Goal: Information Seeking & Learning: Learn about a topic

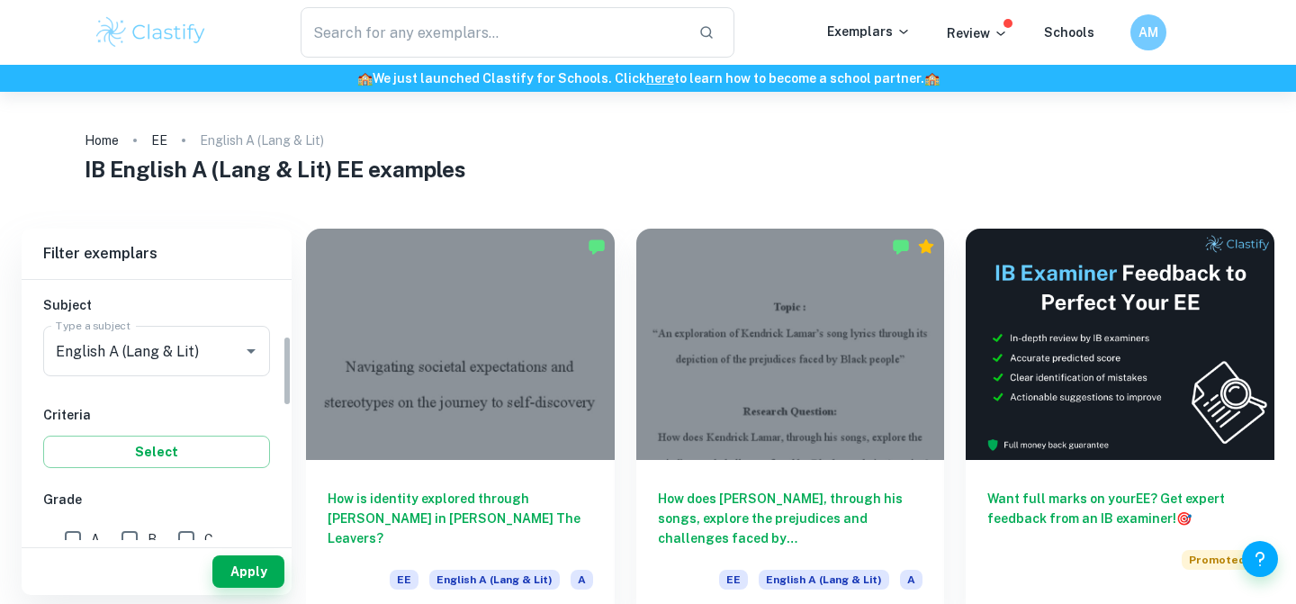
scroll to position [207, 0]
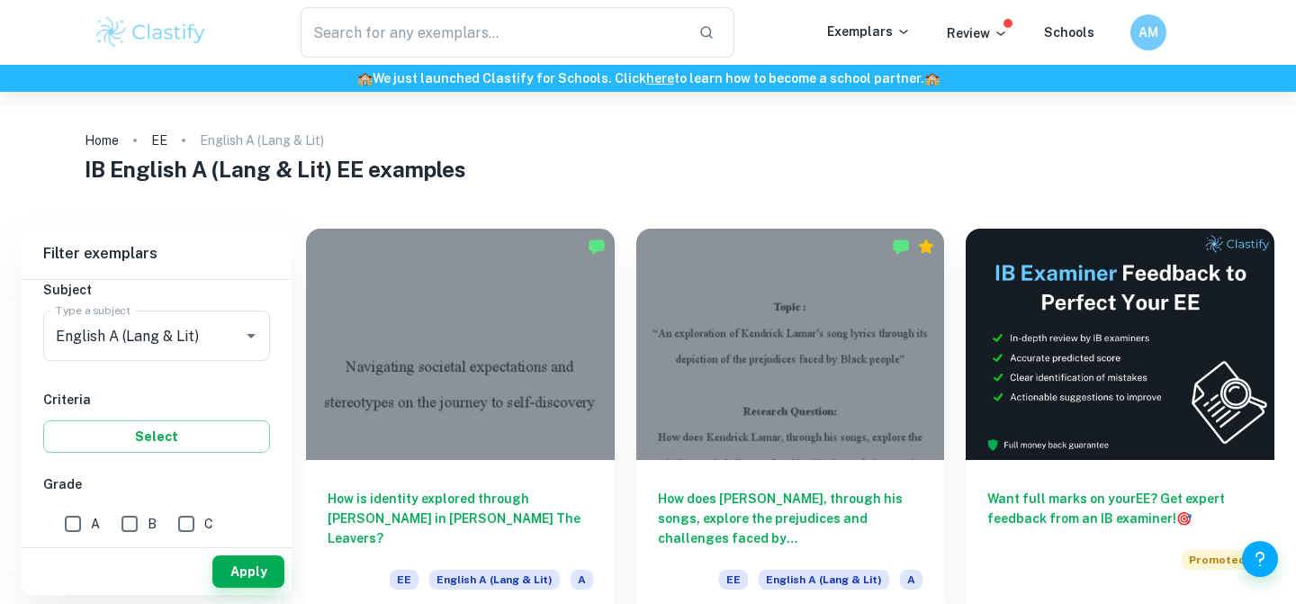
click at [87, 528] on input "A" at bounding box center [73, 524] width 36 height 36
checkbox input "true"
click at [126, 528] on input "B" at bounding box center [130, 524] width 36 height 36
click at [252, 575] on button "Apply" at bounding box center [248, 571] width 72 height 32
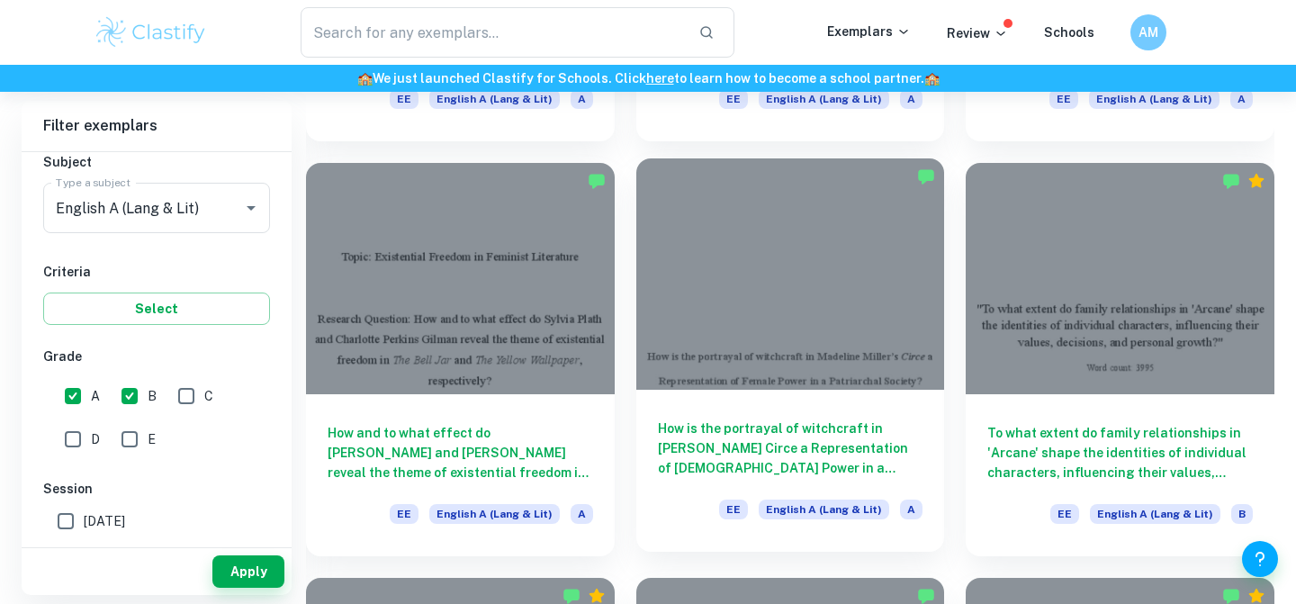
scroll to position [894, 0]
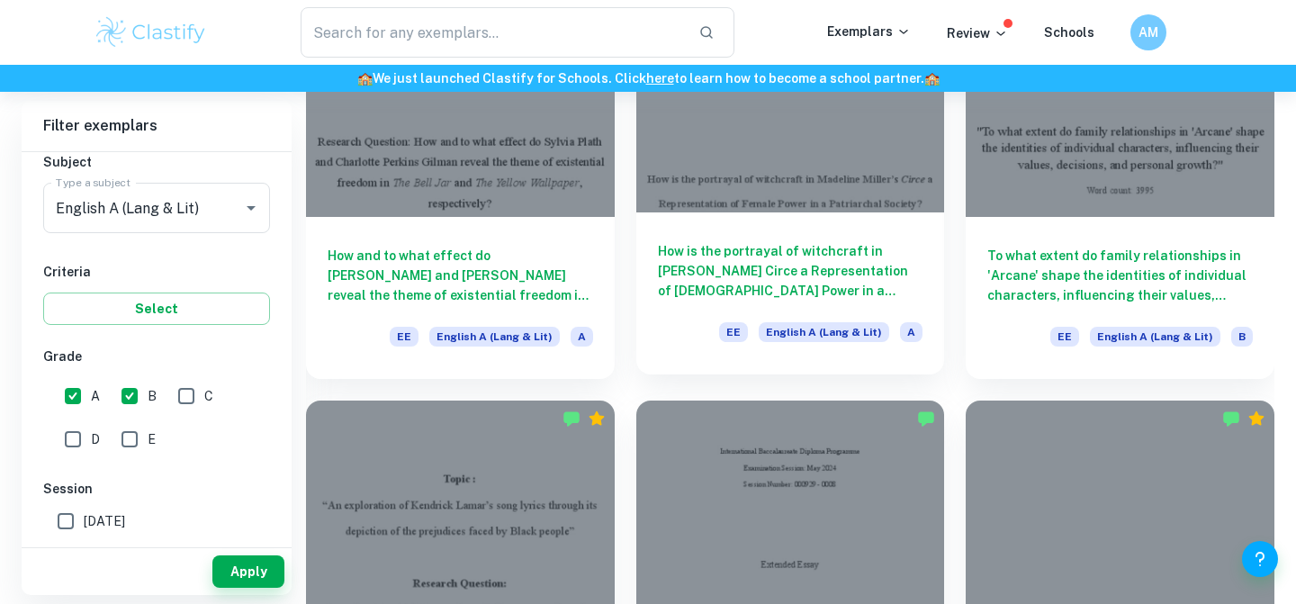
click at [765, 290] on h6 "How is the portrayal of witchcraft in Madeline Miller’s Circe a Representation …" at bounding box center [790, 270] width 265 height 59
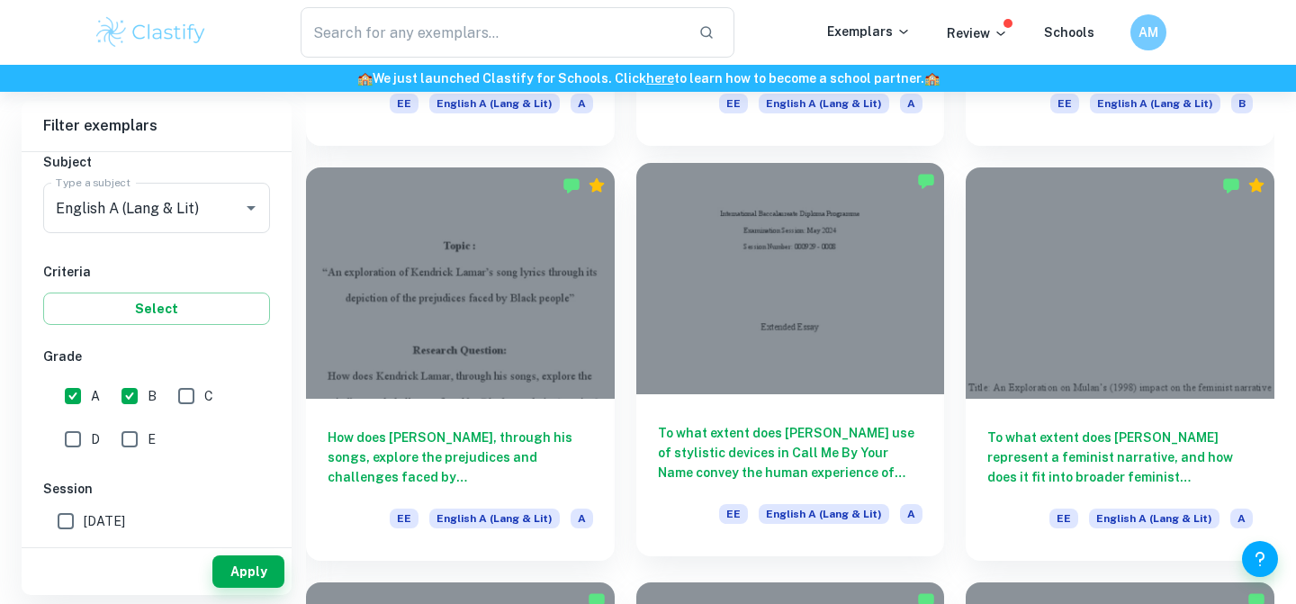
scroll to position [1304, 0]
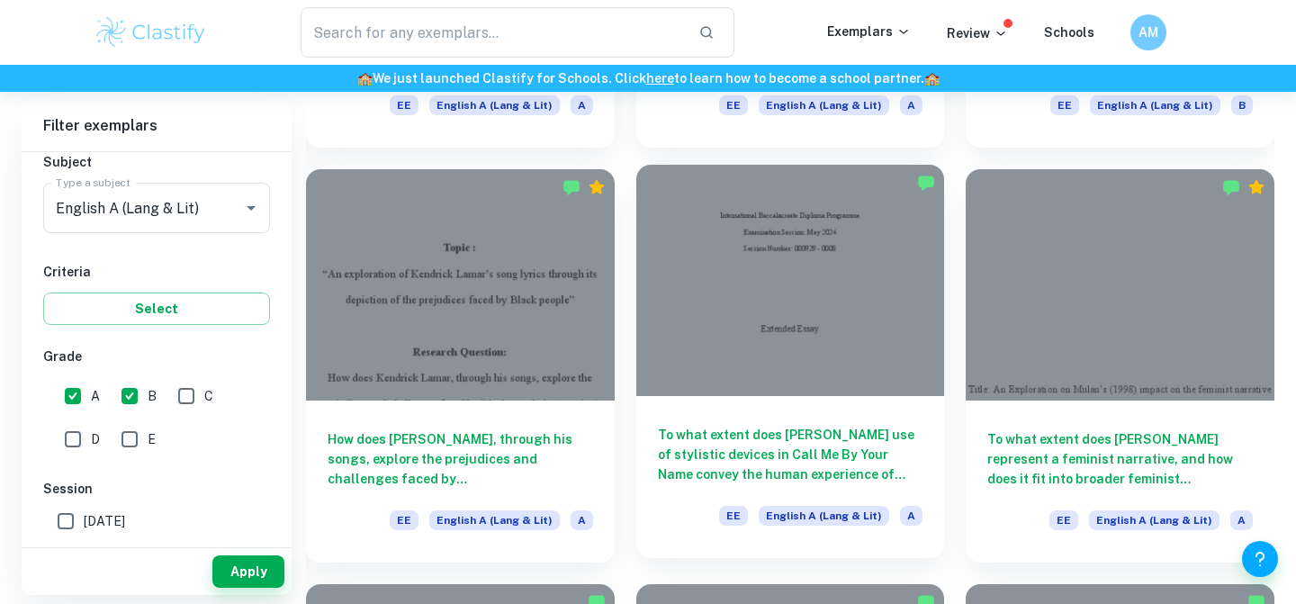
click at [760, 453] on h6 "To what extent does [PERSON_NAME] use of stylistic devices in Call Me By Your N…" at bounding box center [790, 454] width 265 height 59
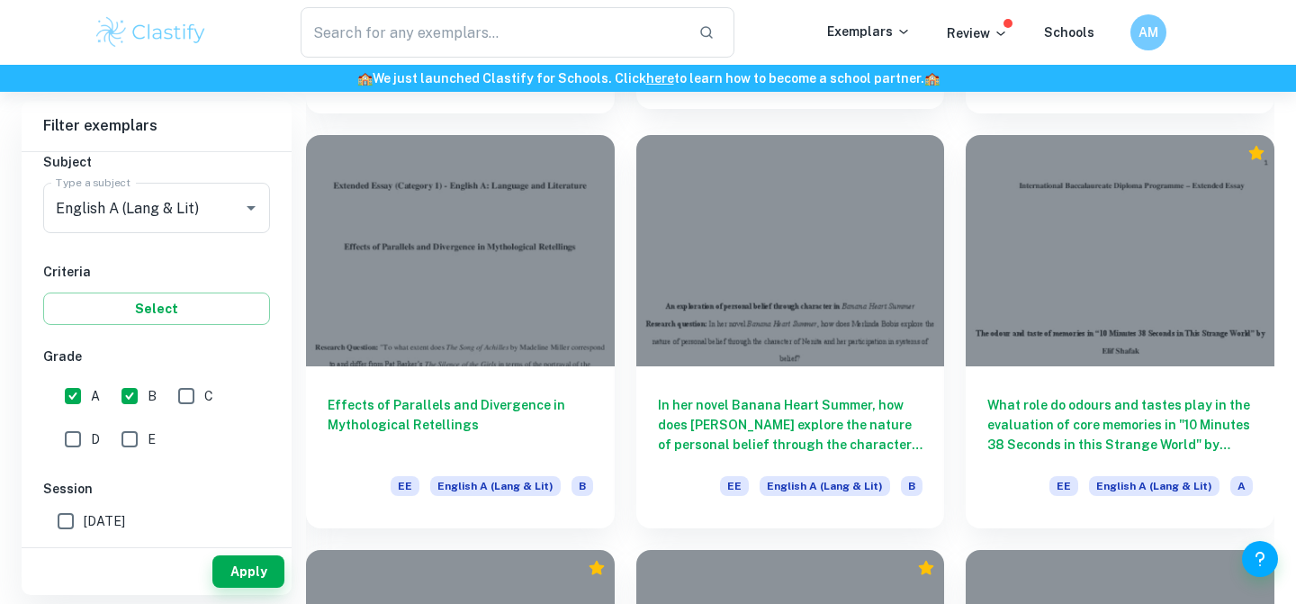
scroll to position [7250, 0]
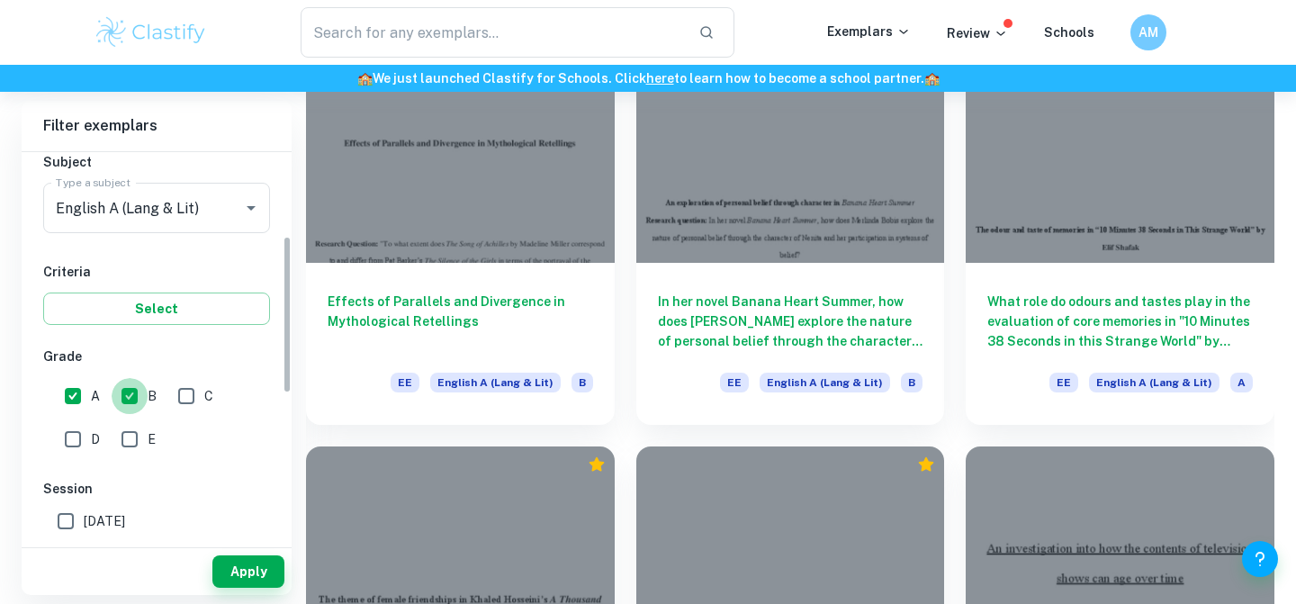
click at [139, 399] on input "B" at bounding box center [130, 396] width 36 height 36
checkbox input "false"
click at [242, 577] on button "Apply" at bounding box center [248, 571] width 72 height 32
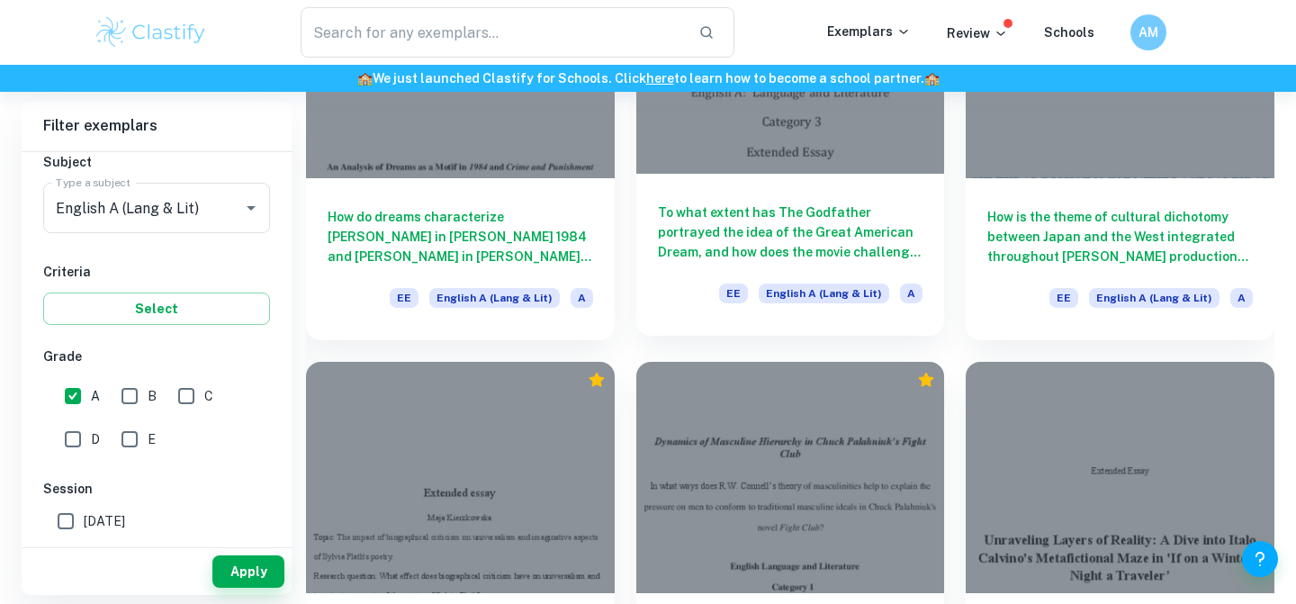
scroll to position [2315, 0]
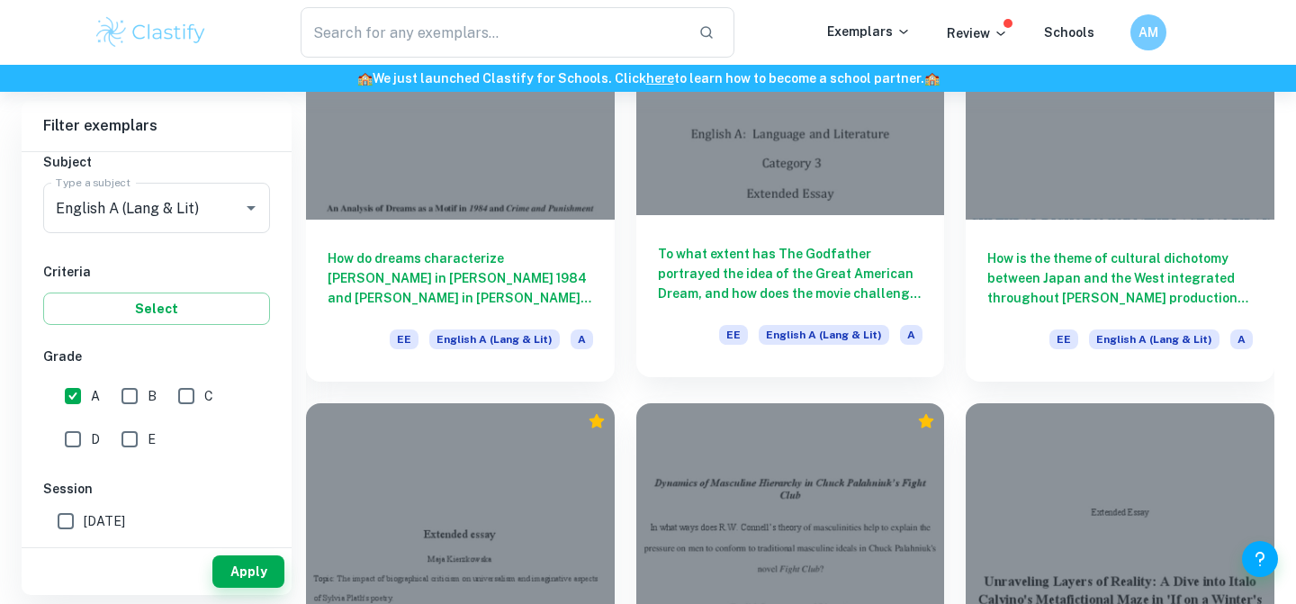
click at [768, 259] on h6 "To what extent has The Godfather portrayed the idea of the Great American Dream…" at bounding box center [790, 273] width 265 height 59
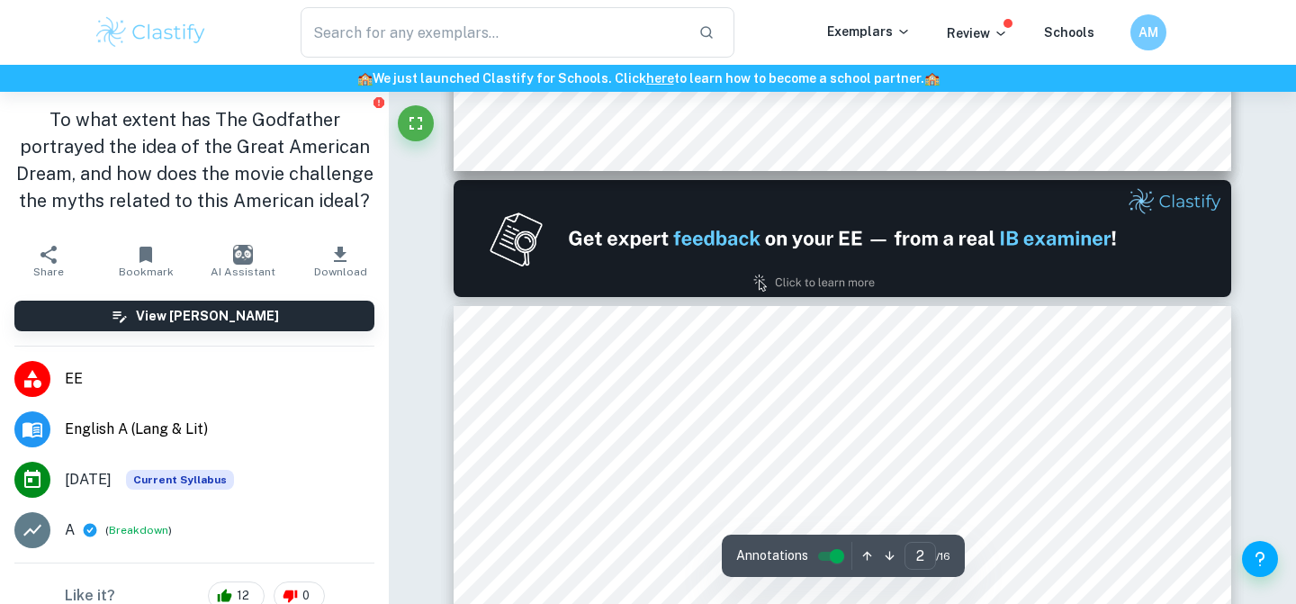
type input "1"
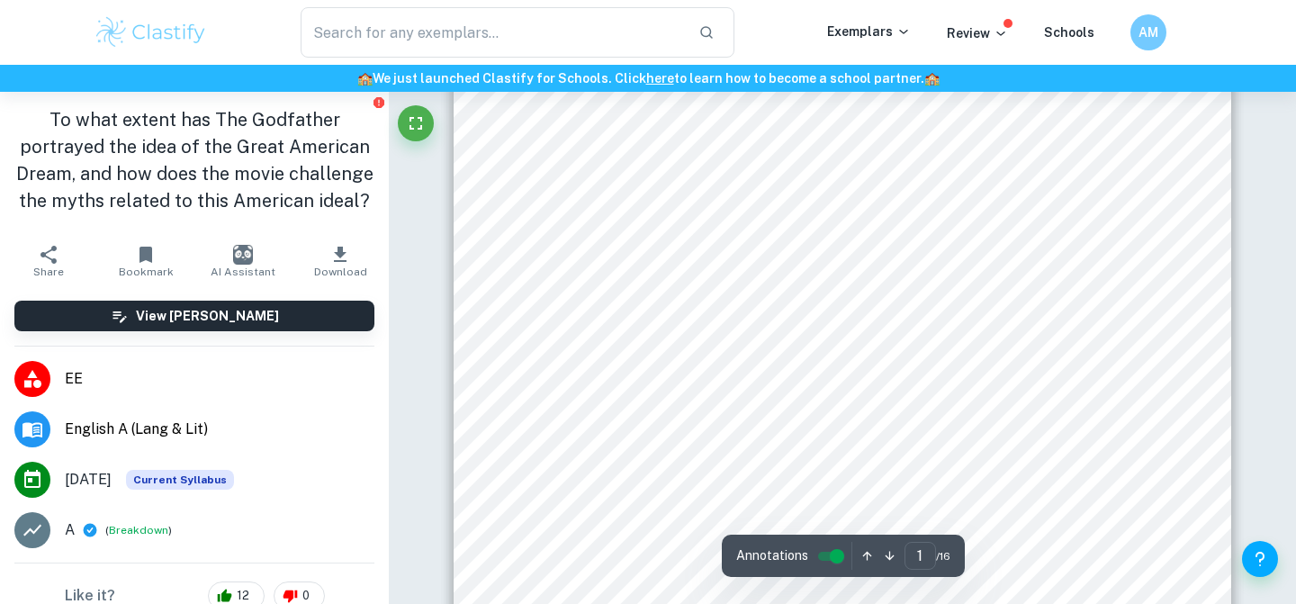
scroll to position [496, 0]
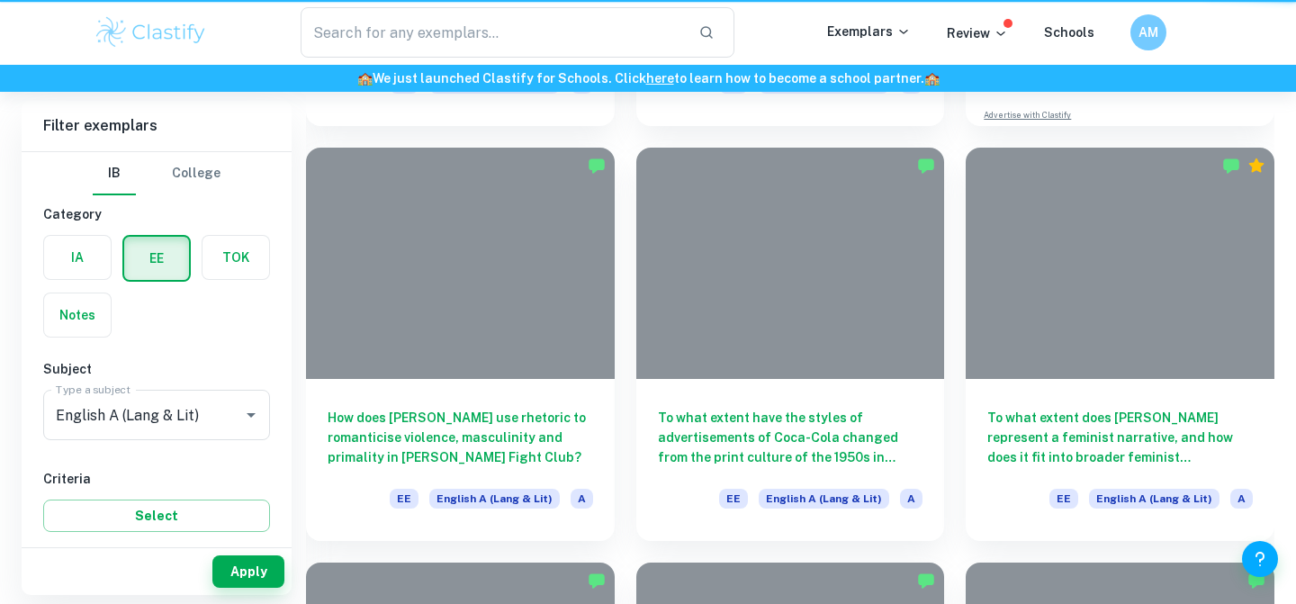
scroll to position [1485, 0]
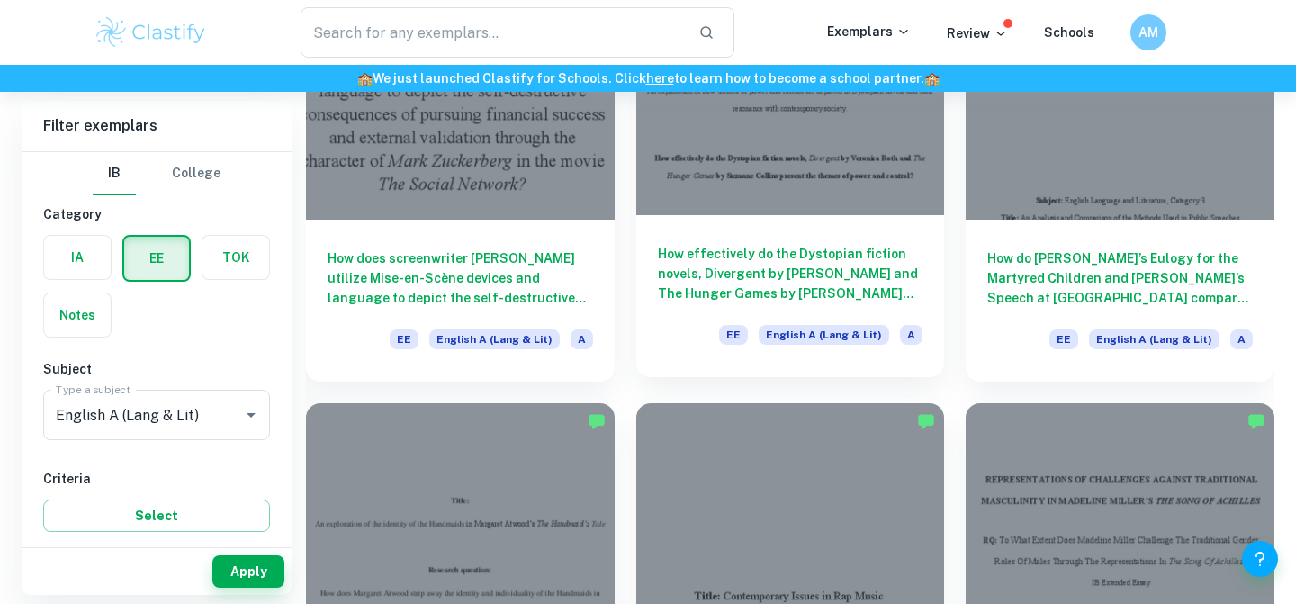
click at [705, 257] on h6 "How effectively do the Dystopian fiction novels, Divergent by [PERSON_NAME] and…" at bounding box center [790, 273] width 265 height 59
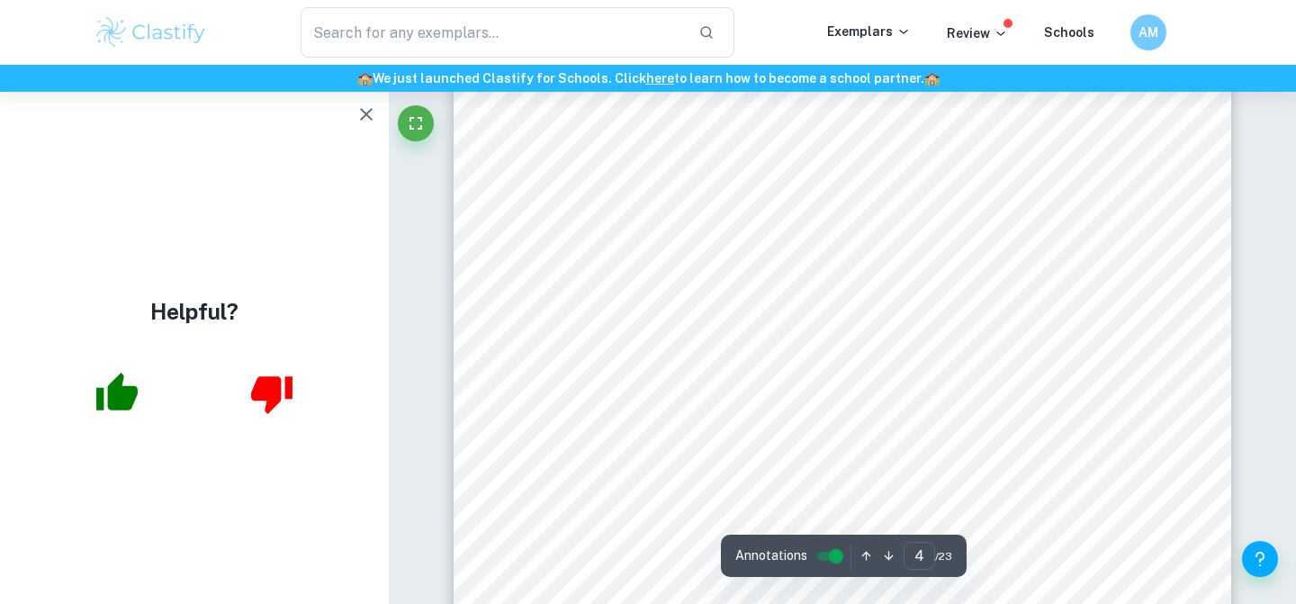
scroll to position [3642, 0]
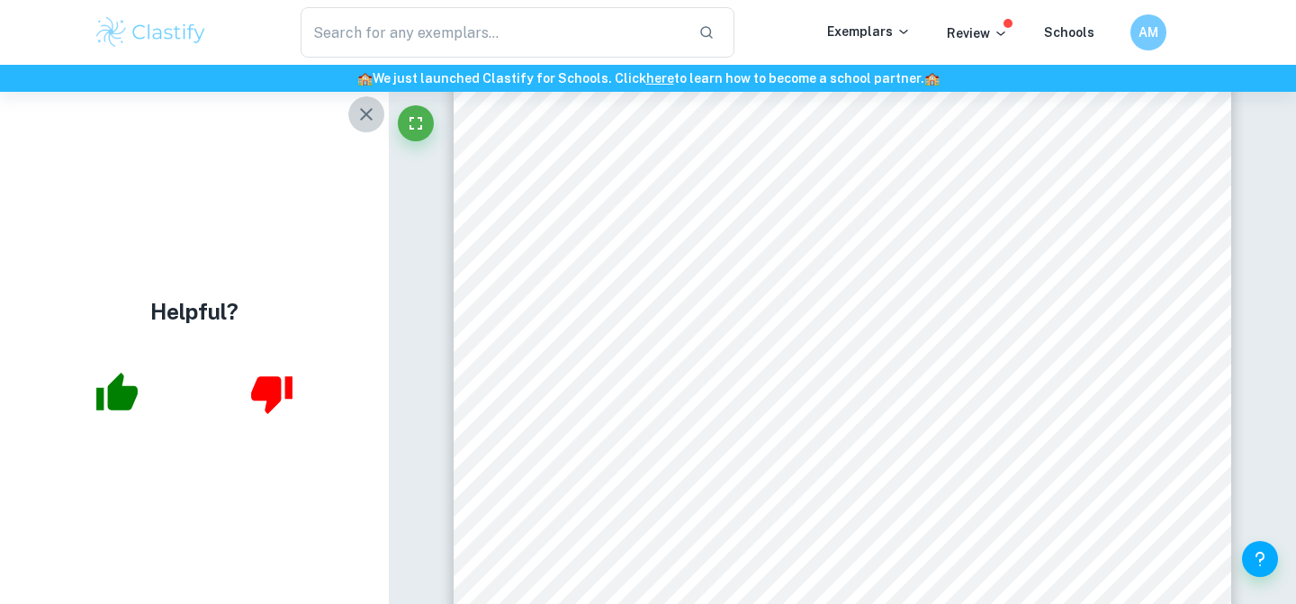
click at [368, 129] on button "button" at bounding box center [366, 114] width 36 height 36
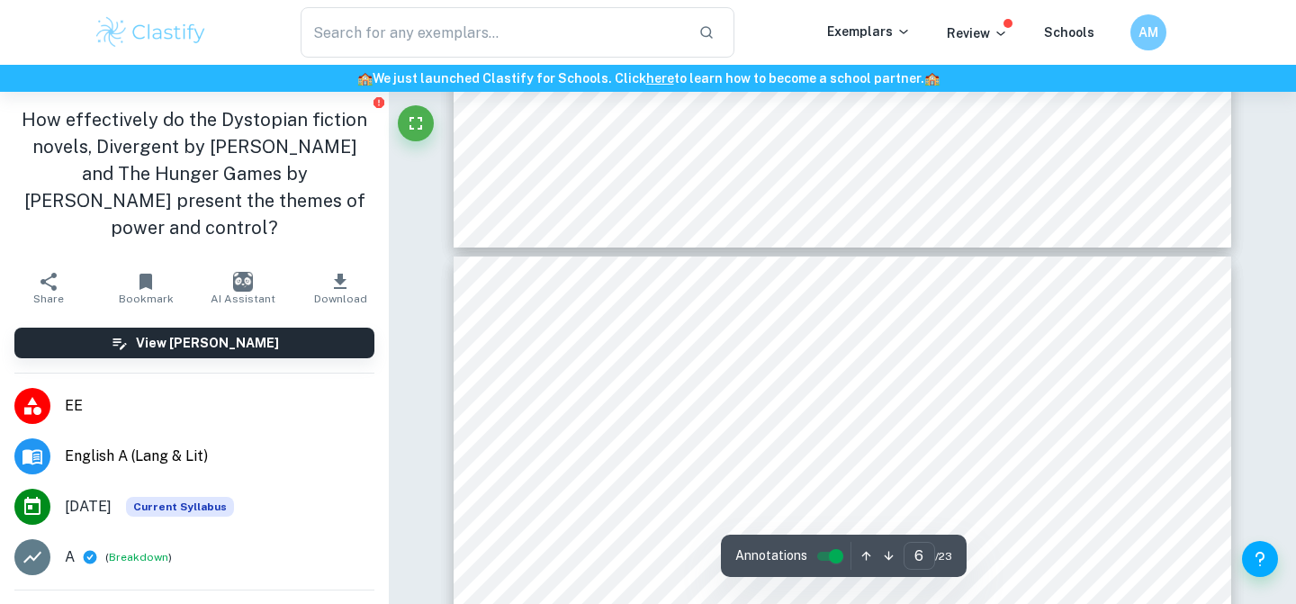
scroll to position [5056, 0]
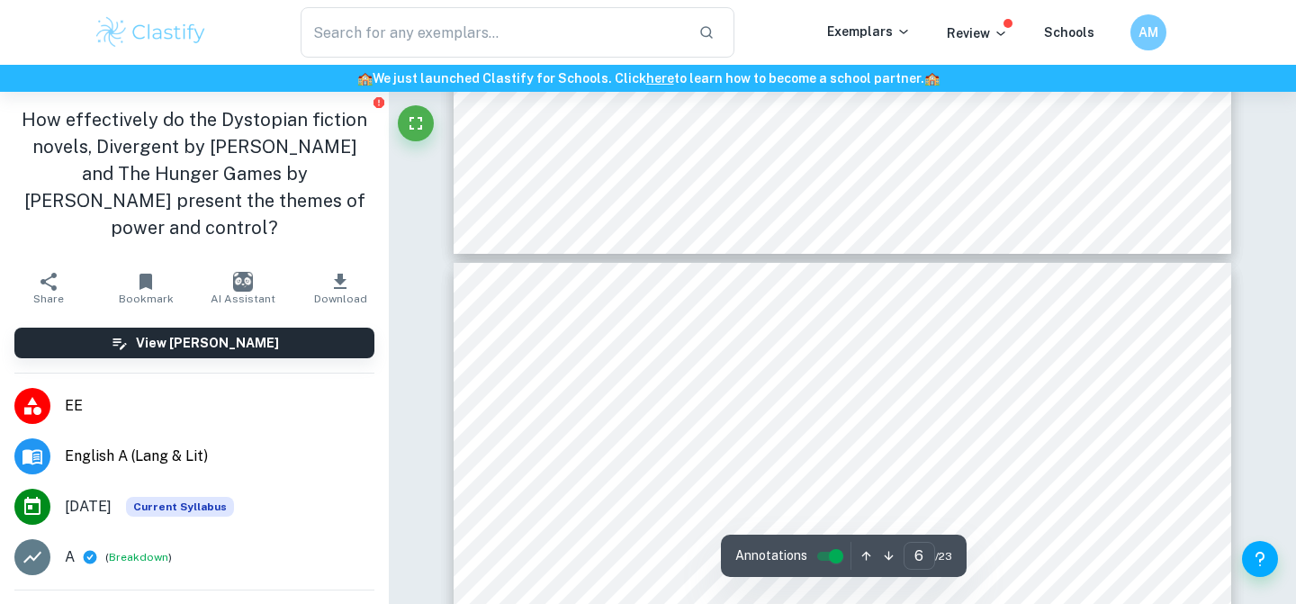
type input "7"
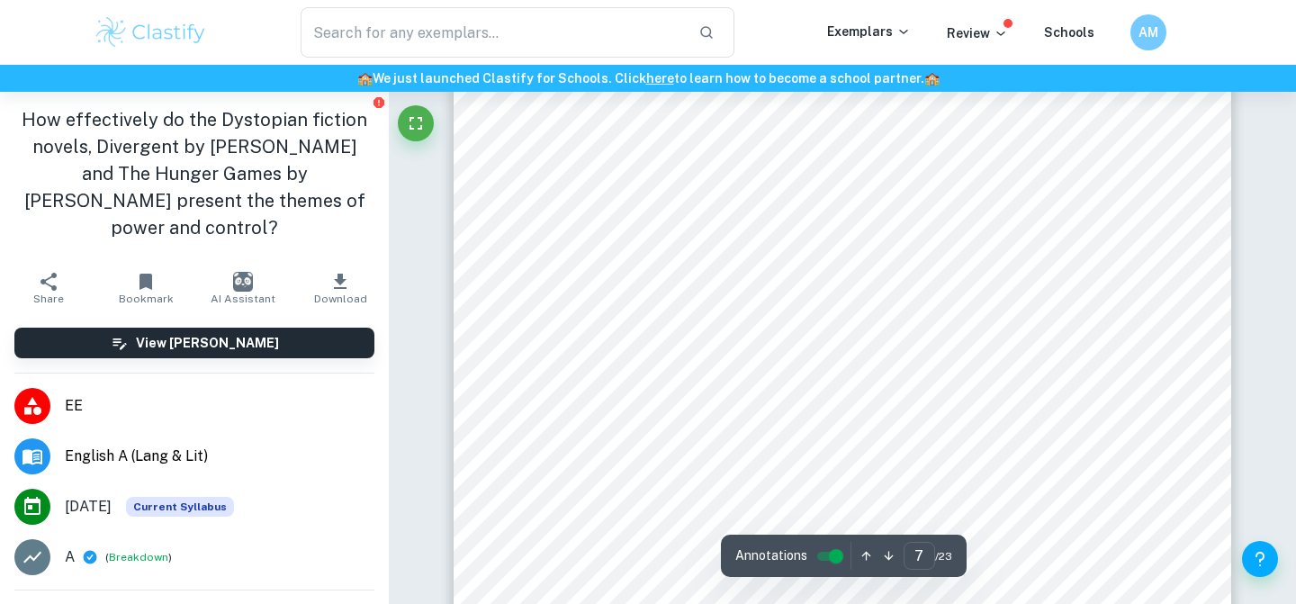
scroll to position [6241, 0]
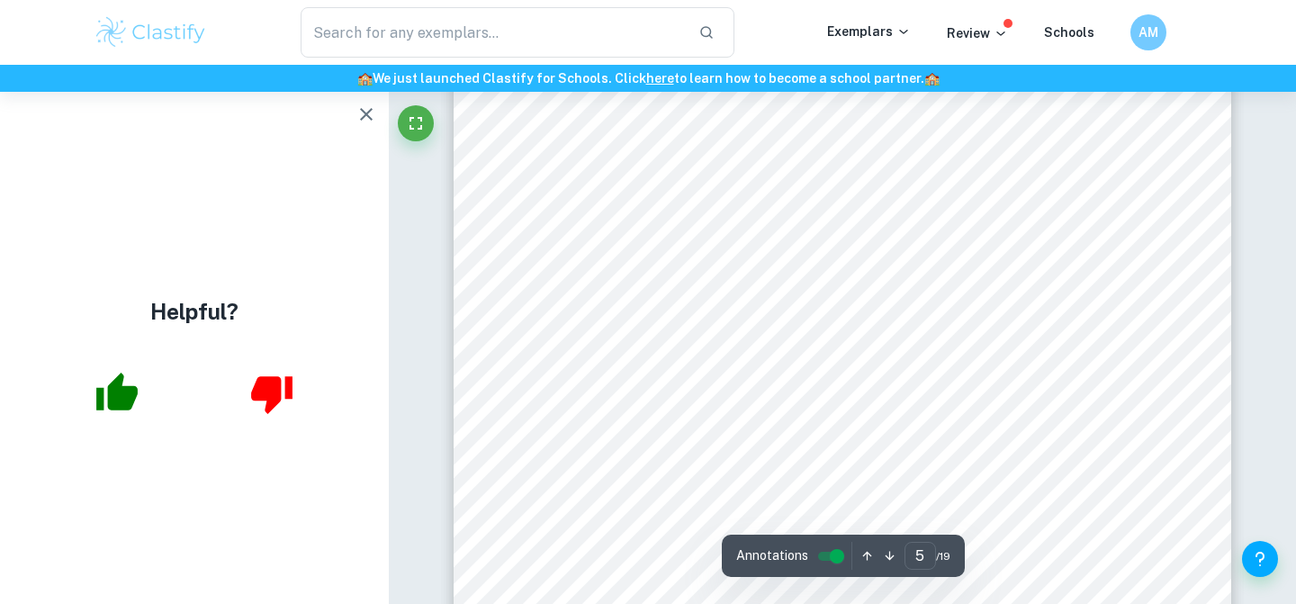
scroll to position [4627, 0]
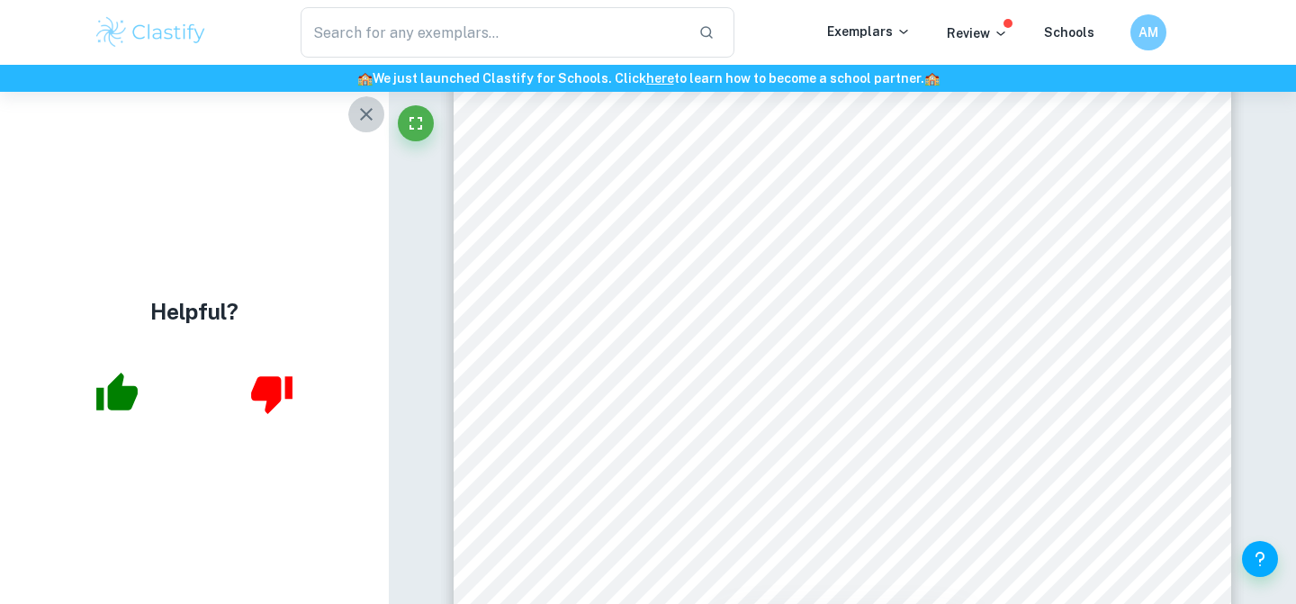
click at [367, 113] on icon "button" at bounding box center [366, 114] width 13 height 13
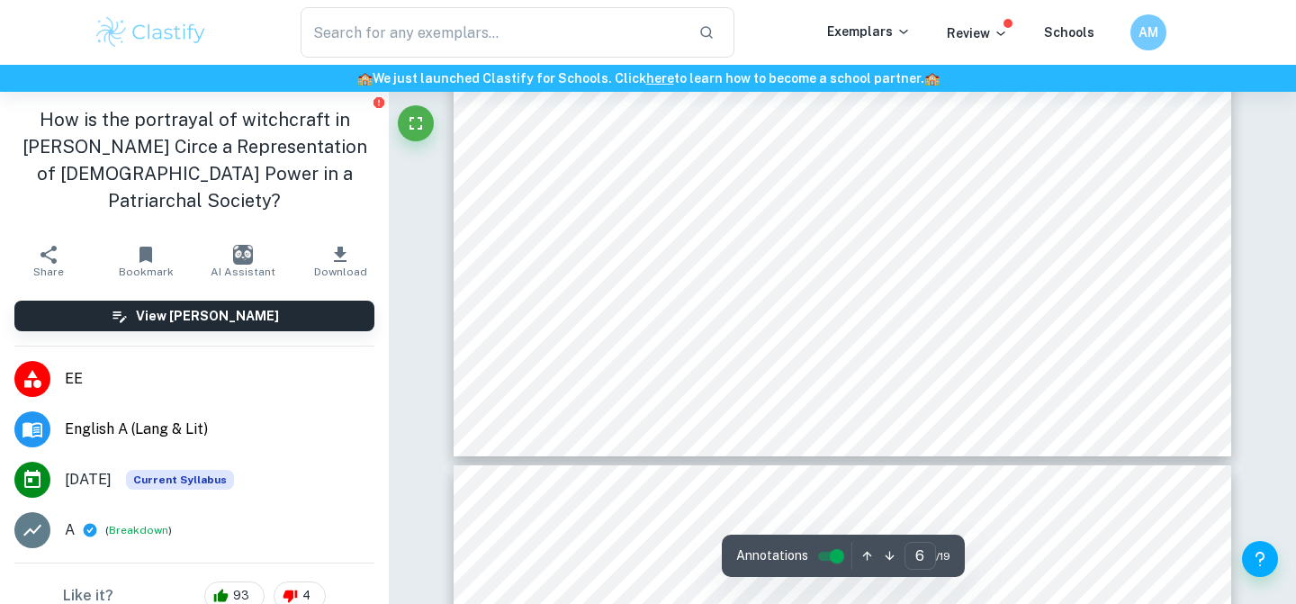
scroll to position [5863, 0]
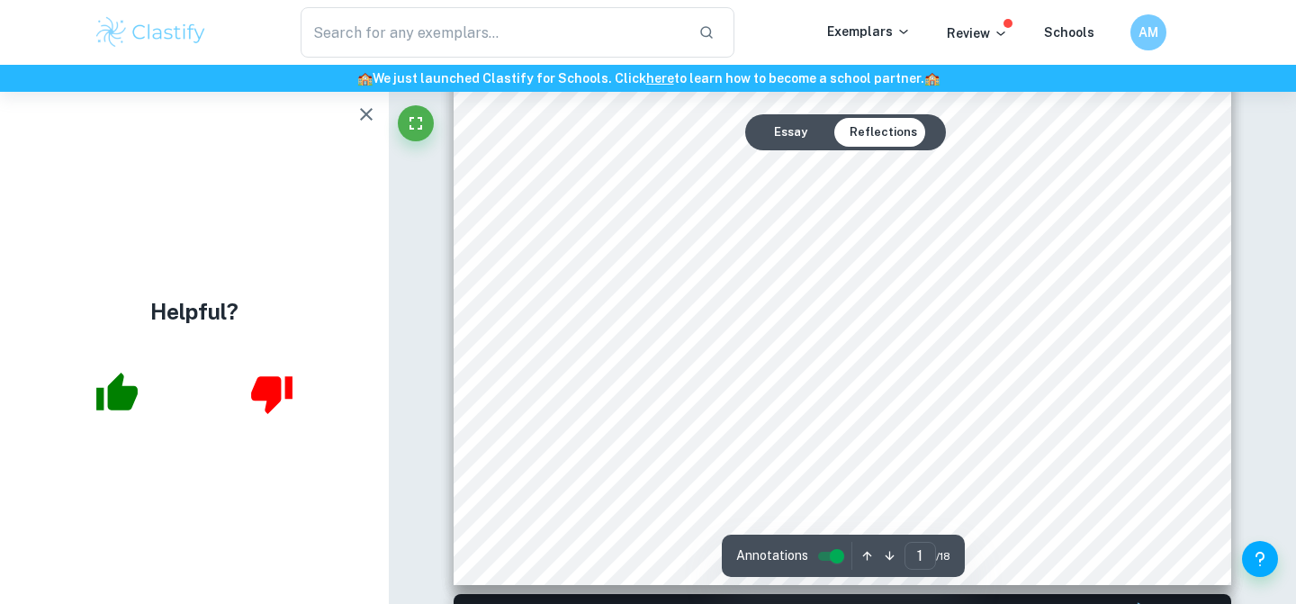
scroll to position [631, 0]
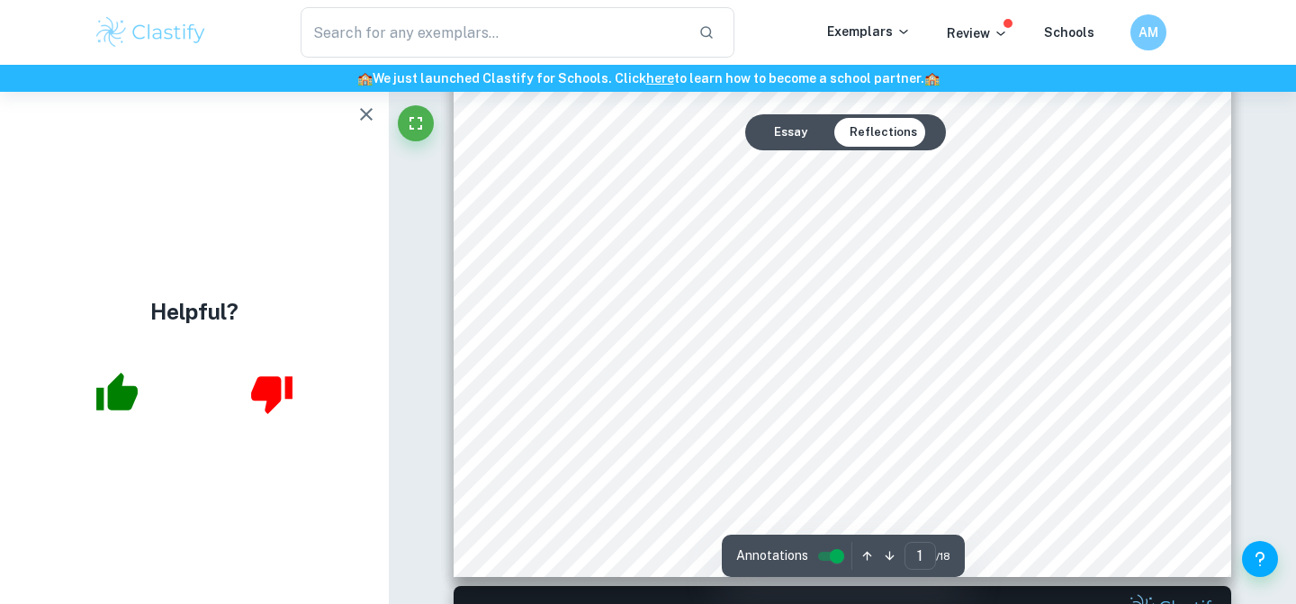
click at [363, 118] on icon "button" at bounding box center [366, 114] width 22 height 22
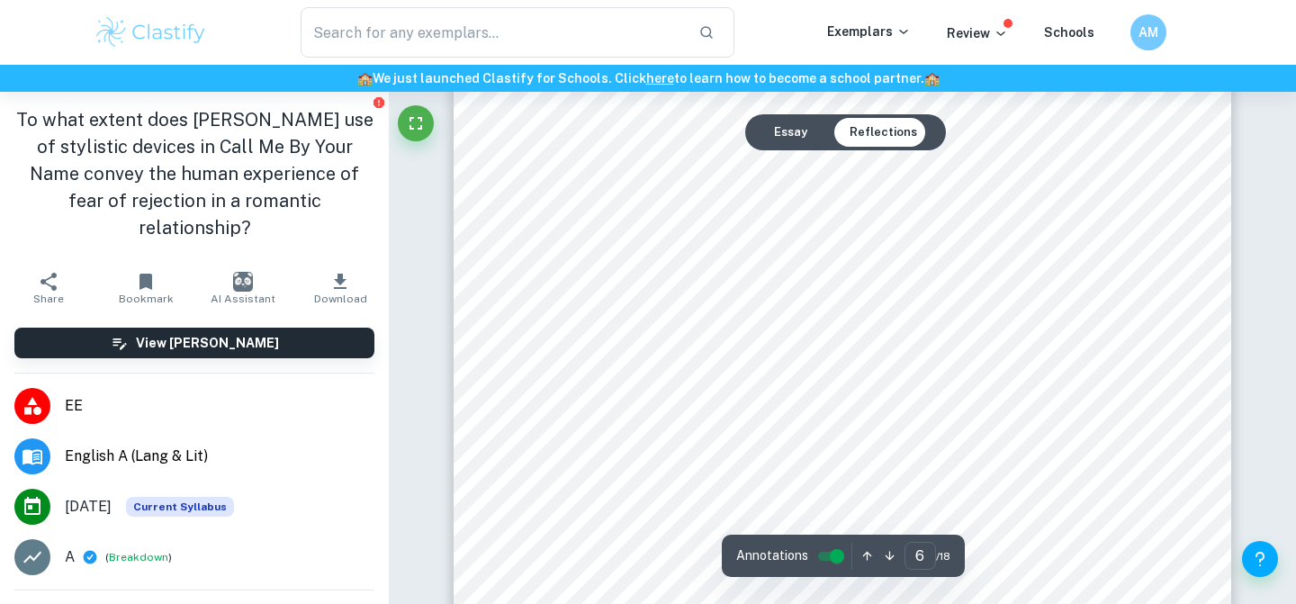
scroll to position [5711, 0]
type input "7"
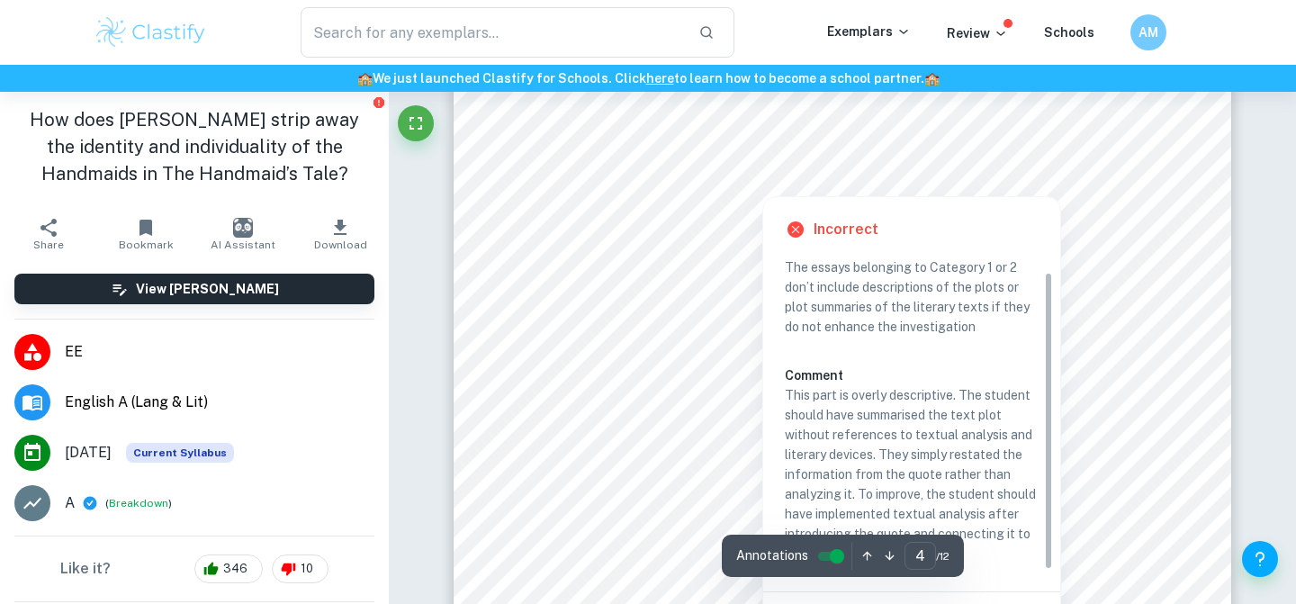
scroll to position [3872, 0]
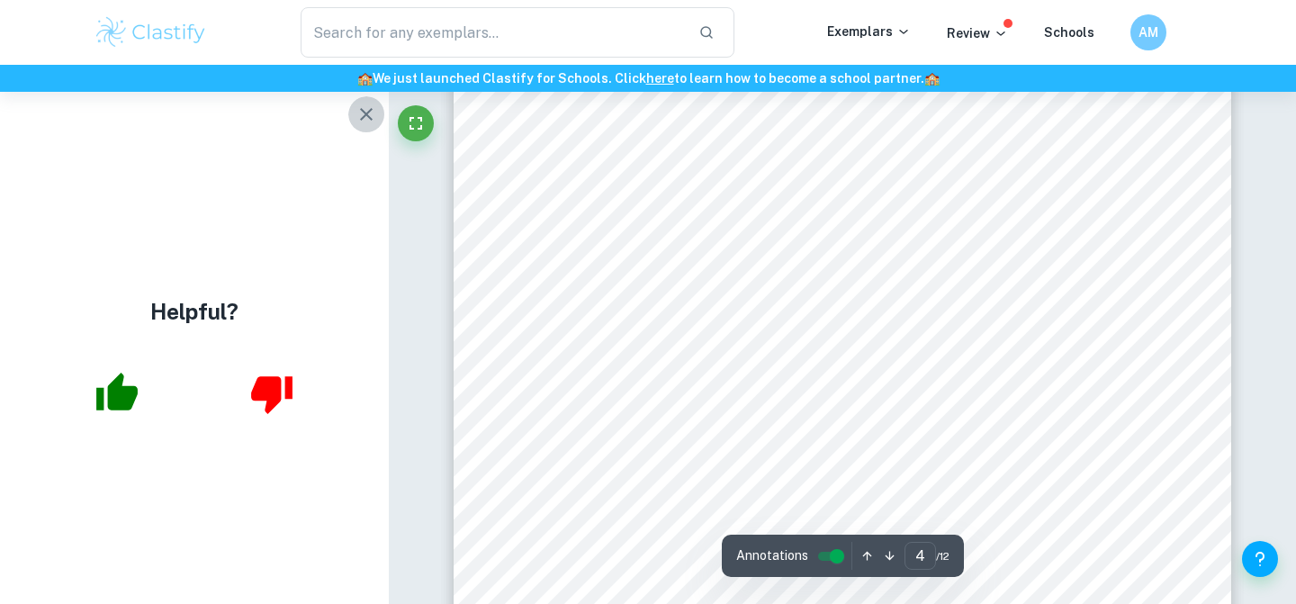
click at [368, 120] on icon "button" at bounding box center [366, 114] width 22 height 22
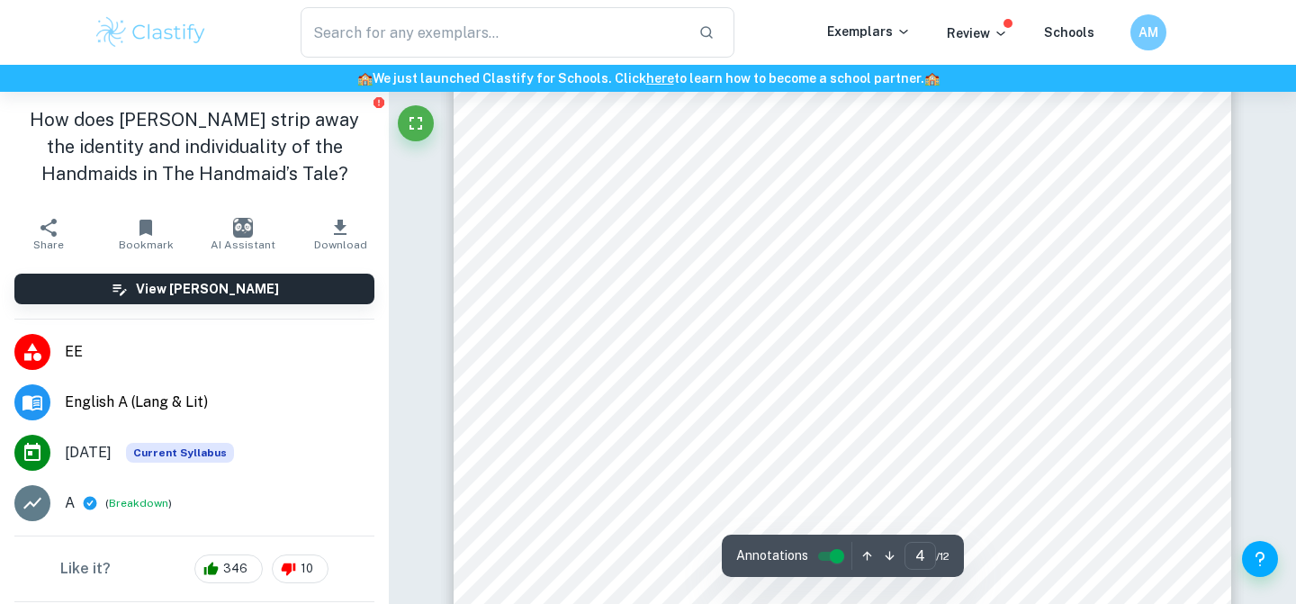
scroll to position [3611, 0]
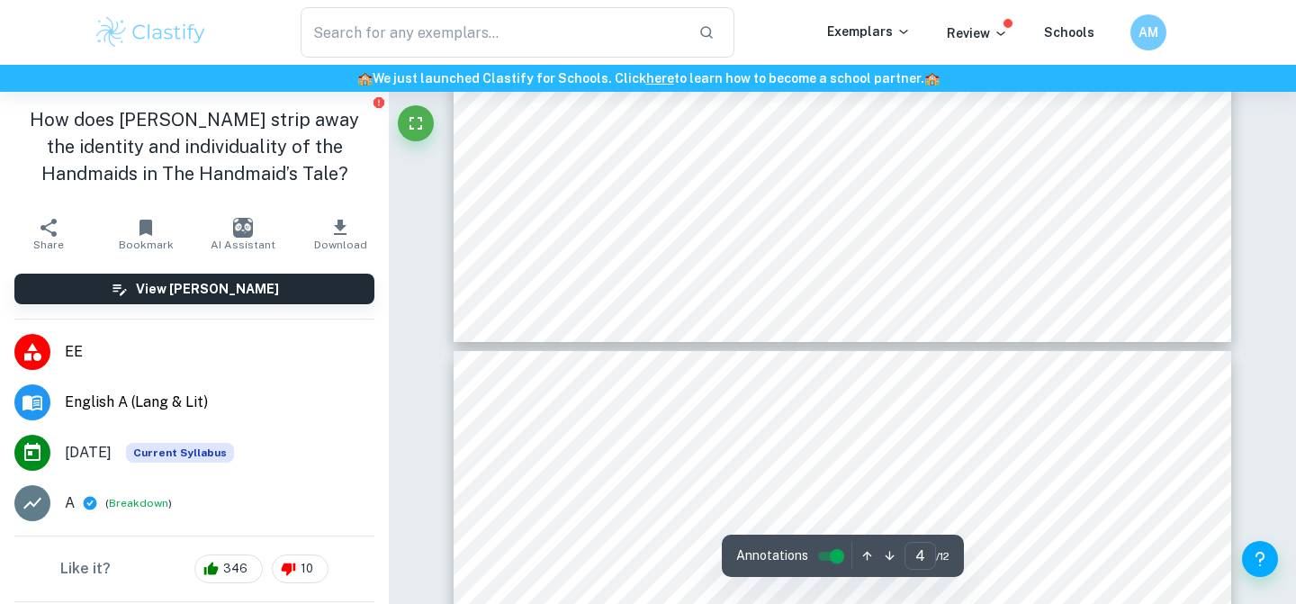
type input "5"
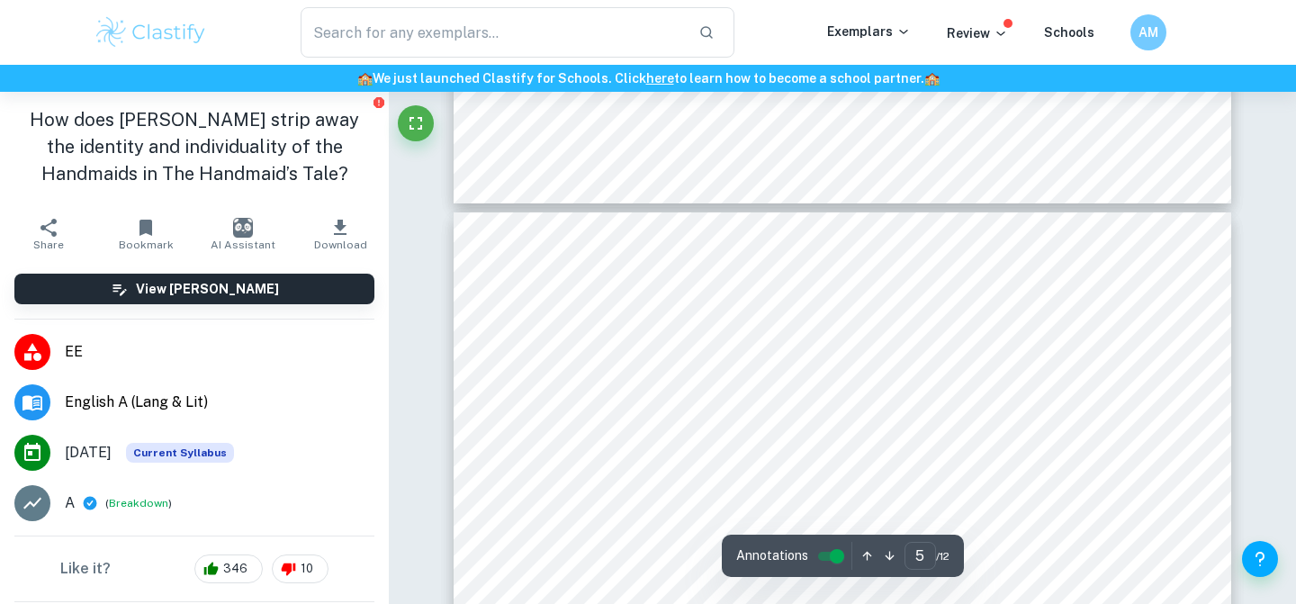
scroll to position [4457, 0]
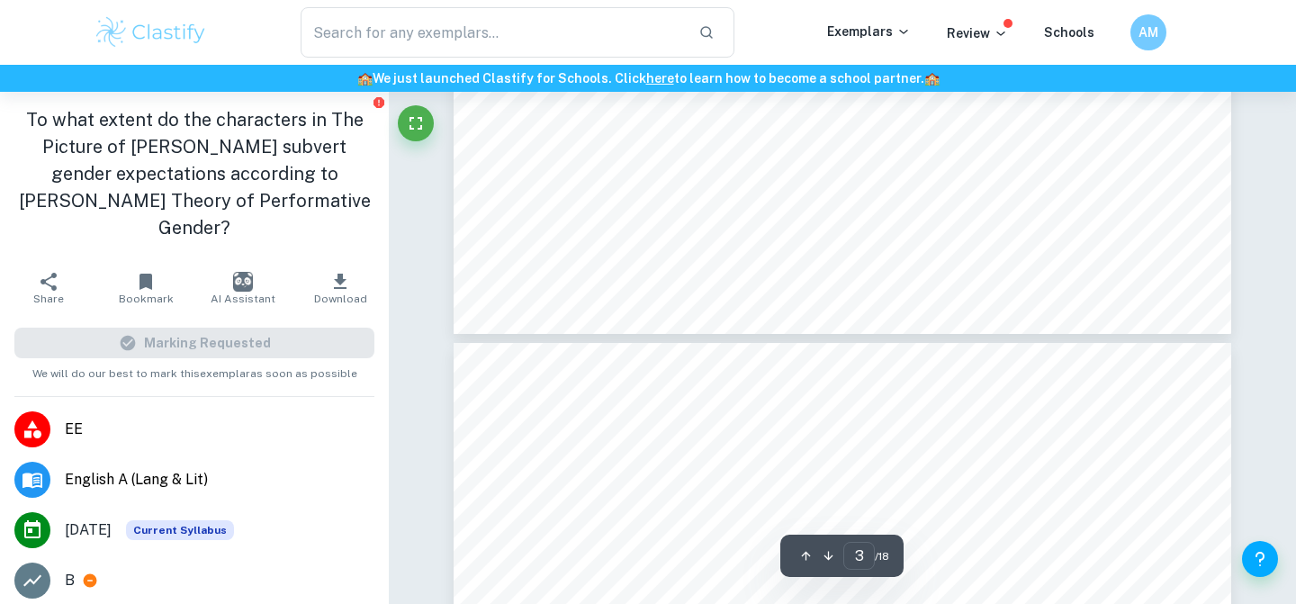
type input "4"
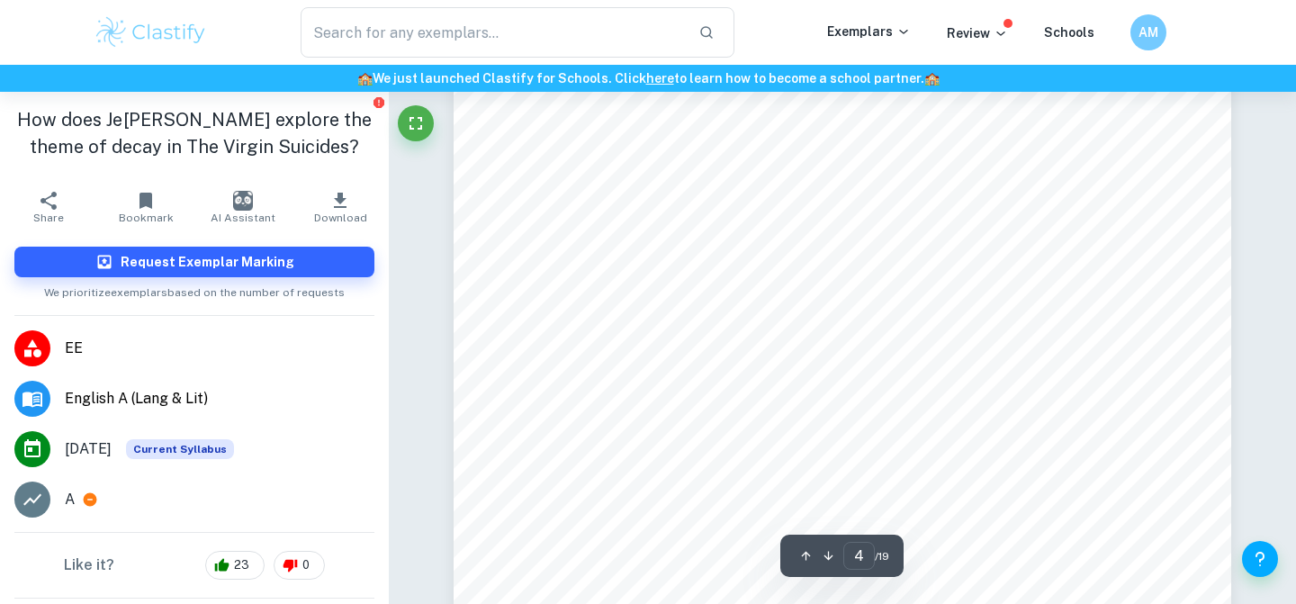
scroll to position [3551, 0]
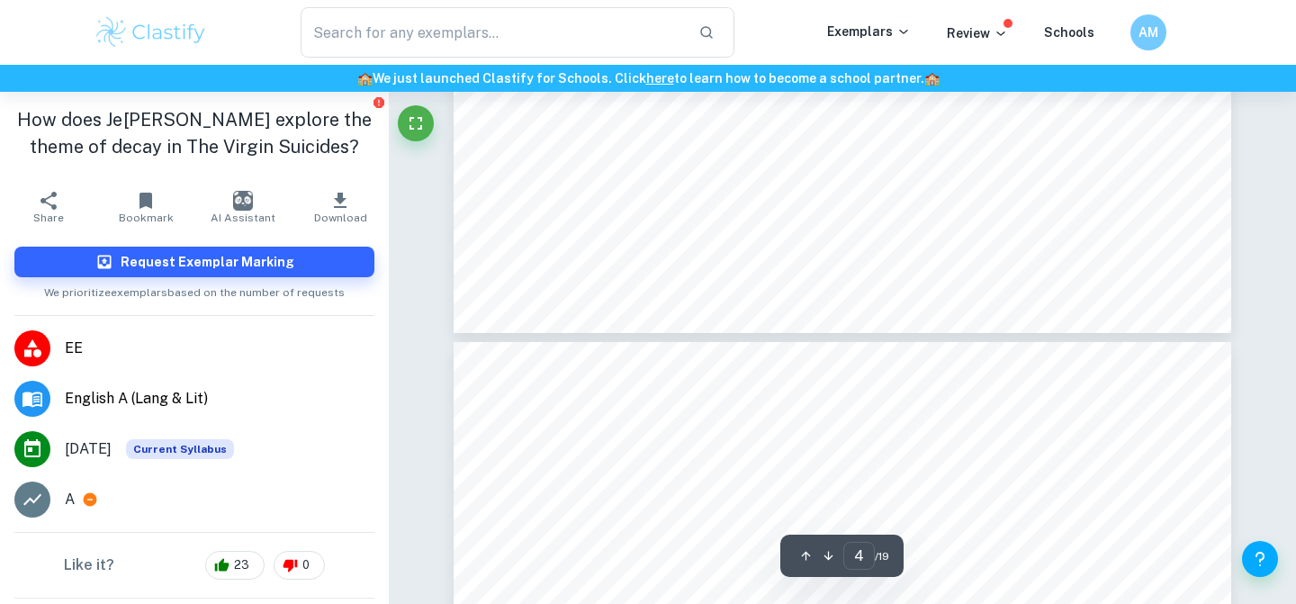
type input "5"
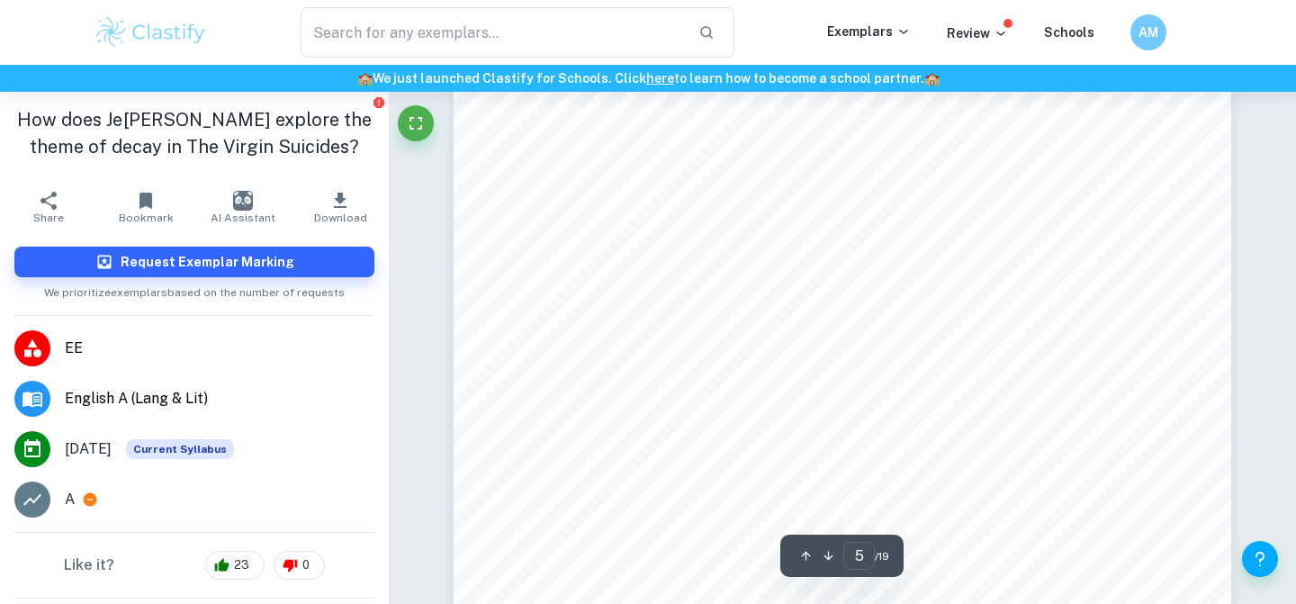
scroll to position [4693, 0]
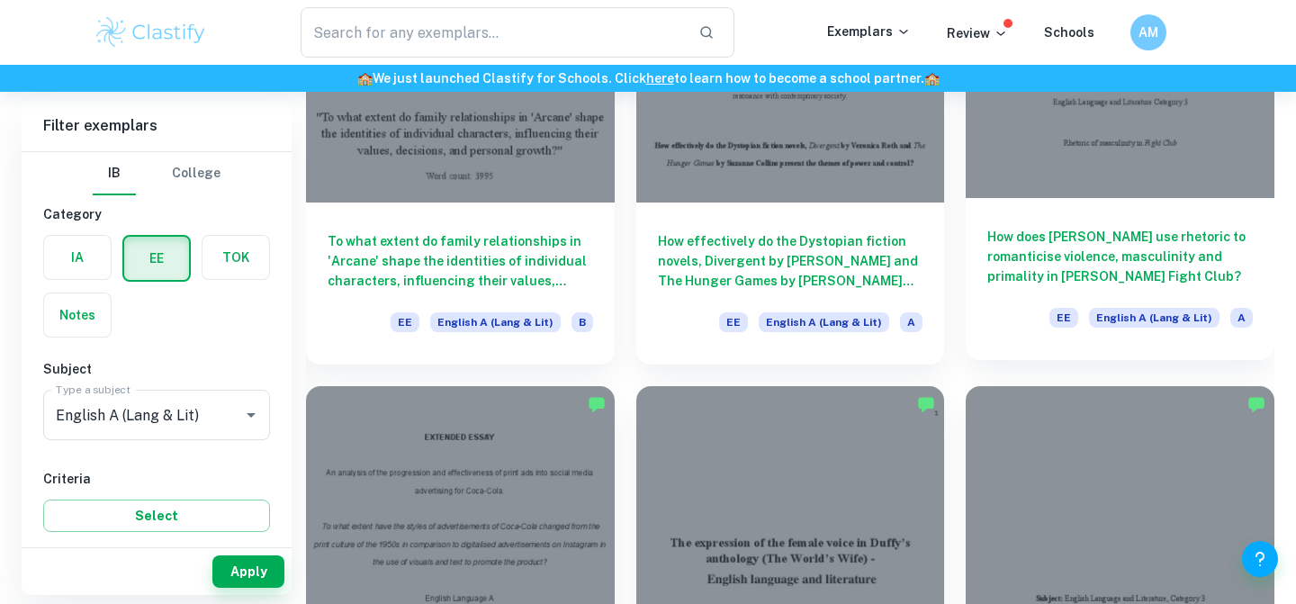
scroll to position [1480, 0]
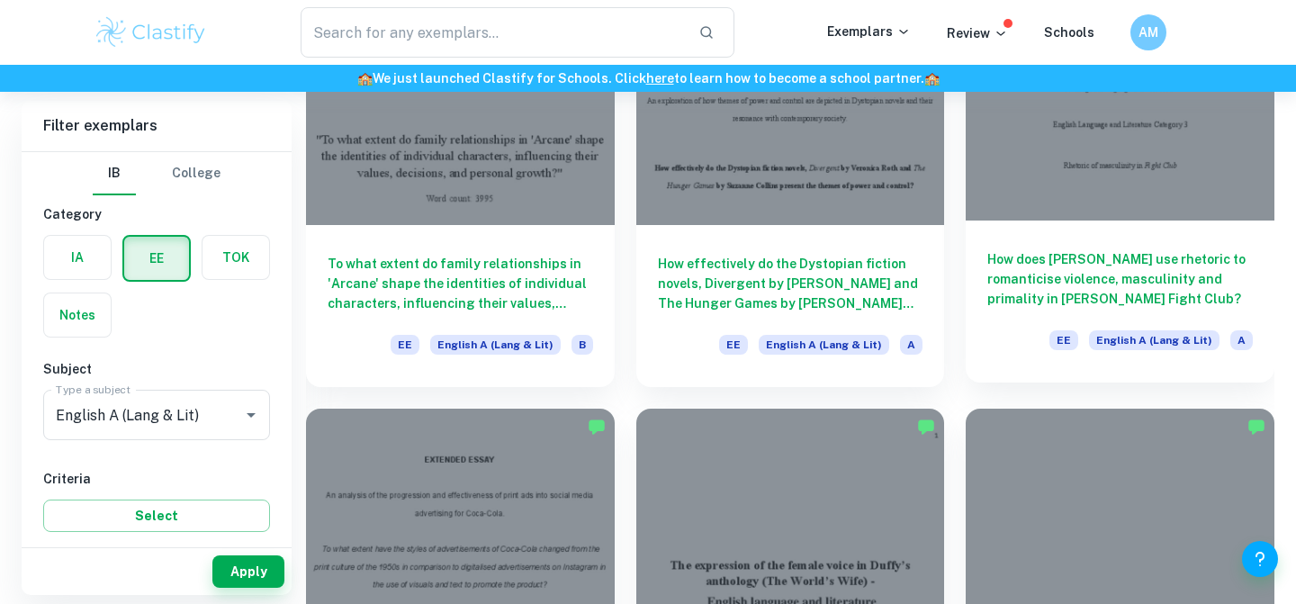
click at [1119, 258] on h6 "How does Tyler Durden use rhetoric to romanticise violence, masculinity and pri…" at bounding box center [1119, 278] width 265 height 59
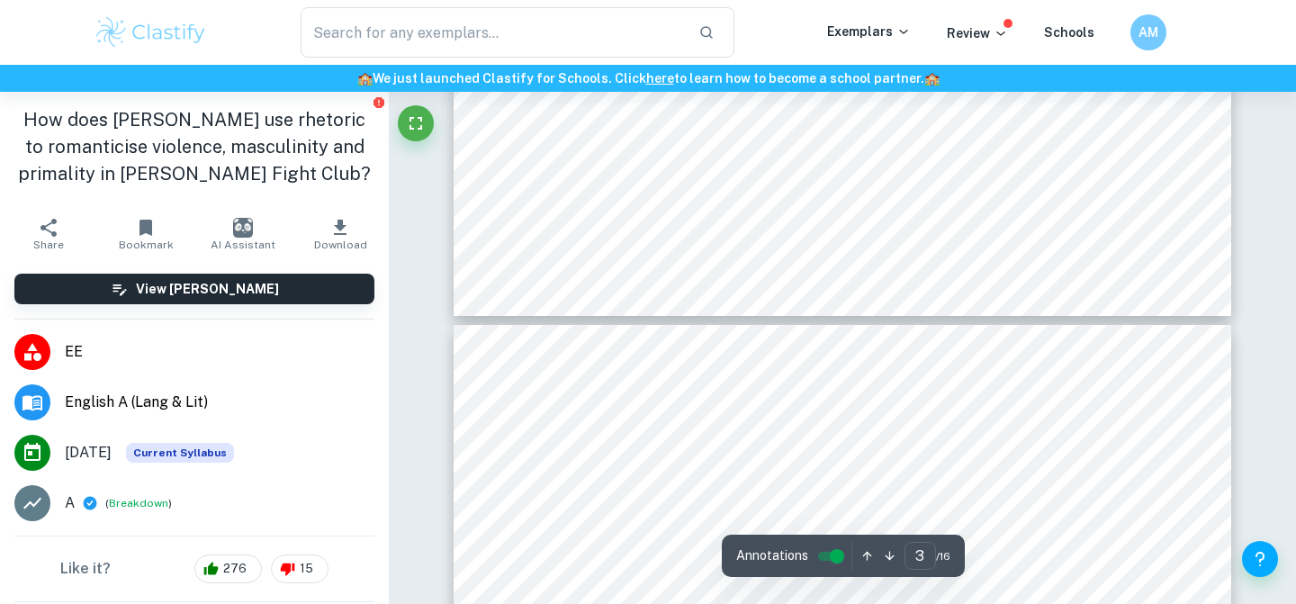
type input "4"
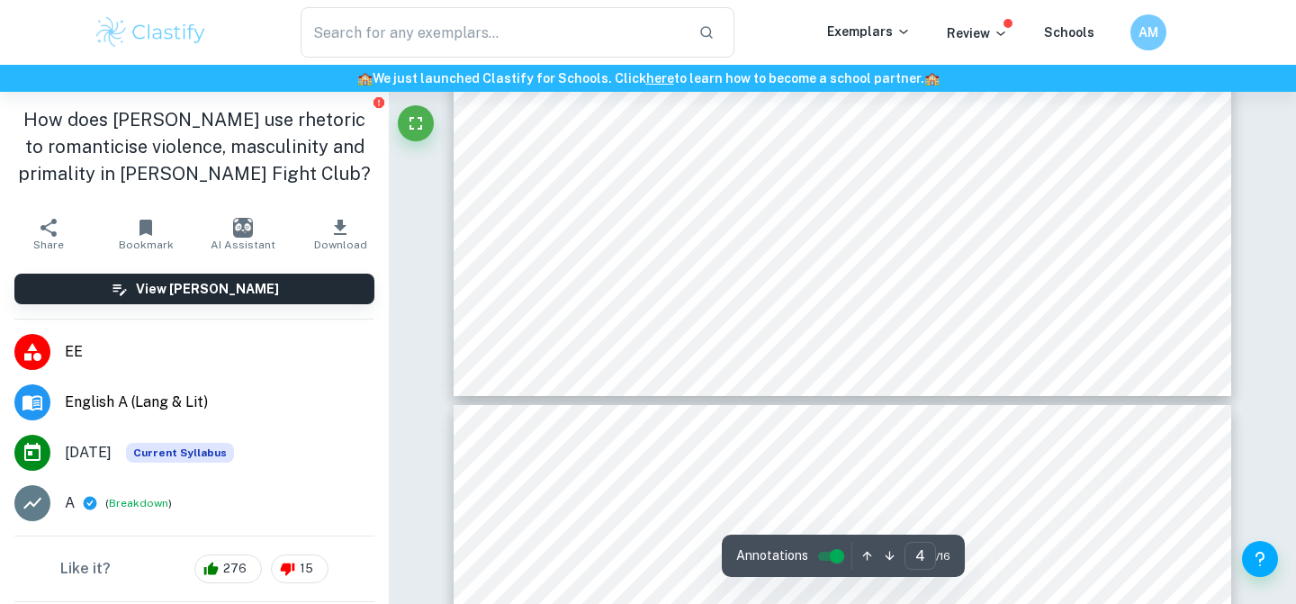
scroll to position [3898, 0]
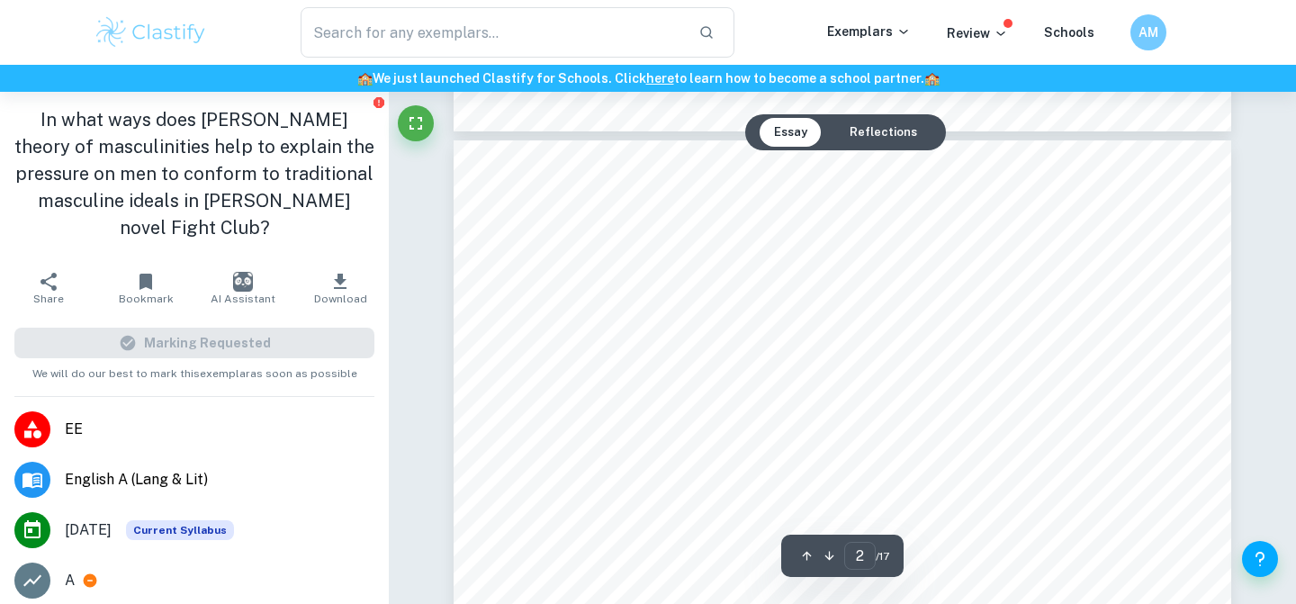
scroll to position [820, 0]
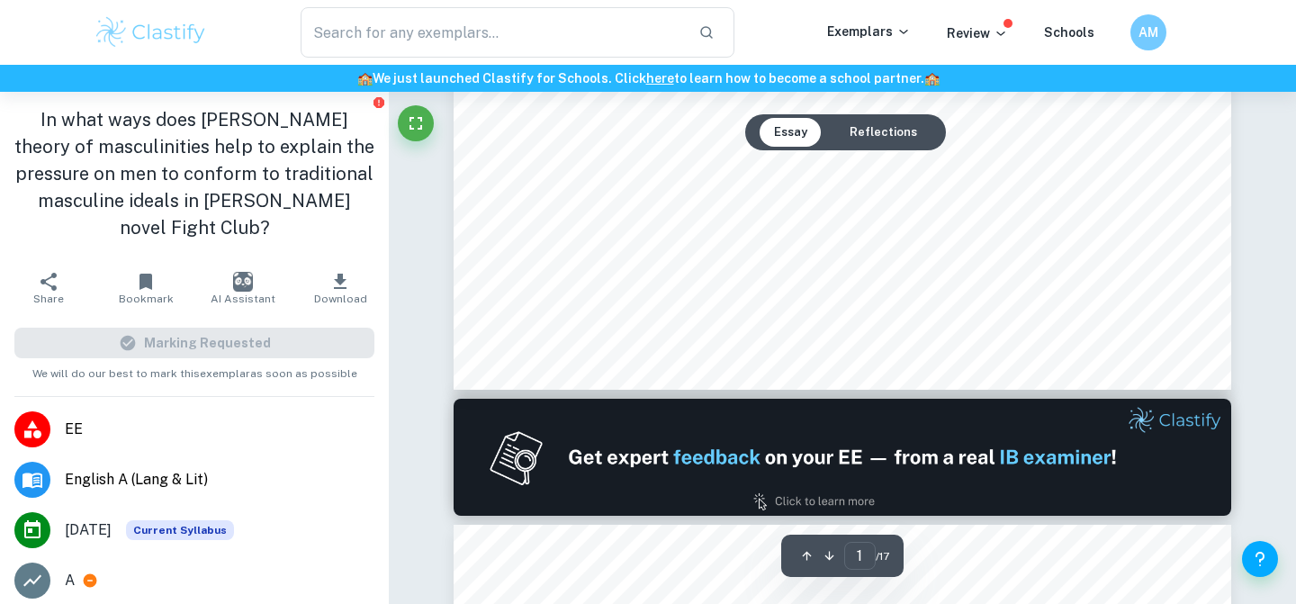
click at [905, 122] on button "Reflections" at bounding box center [883, 132] width 96 height 29
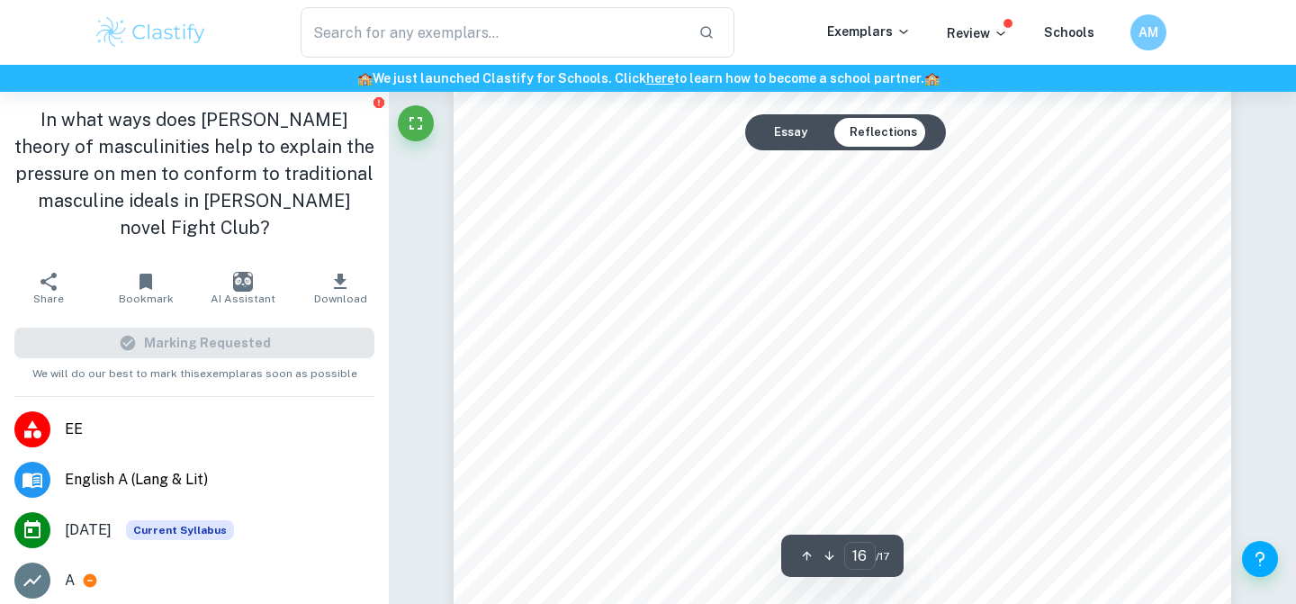
scroll to position [16807, 0]
click at [808, 132] on button "Essay" at bounding box center [791, 132] width 62 height 29
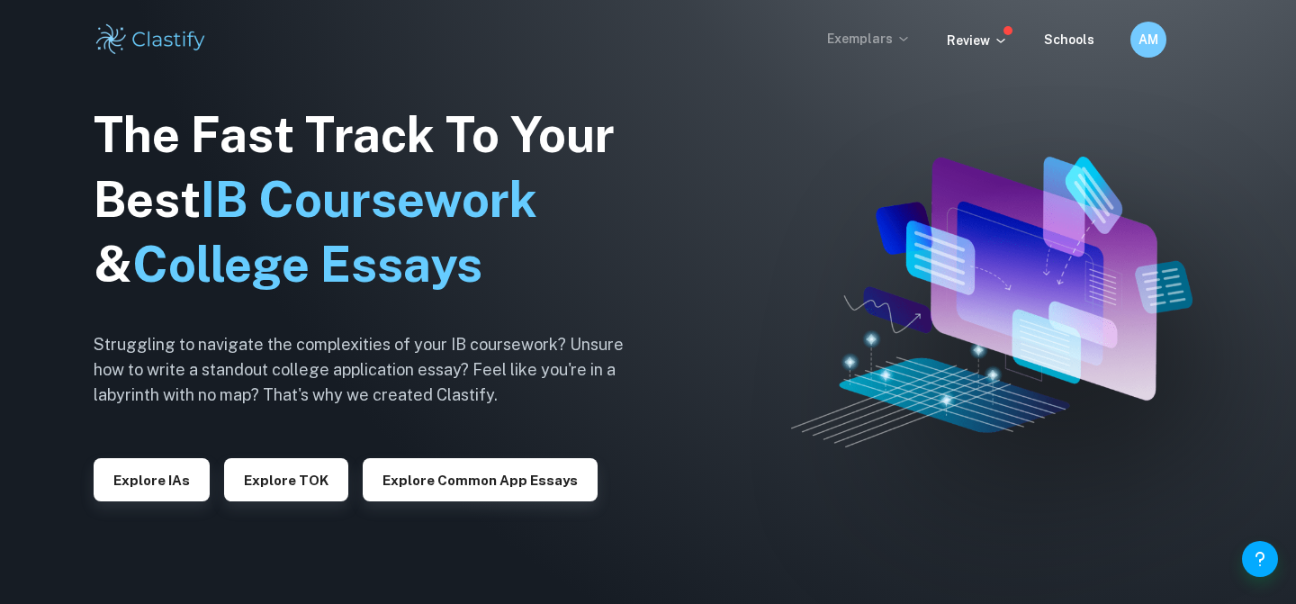
click at [885, 47] on p "Exemplars" at bounding box center [869, 39] width 84 height 20
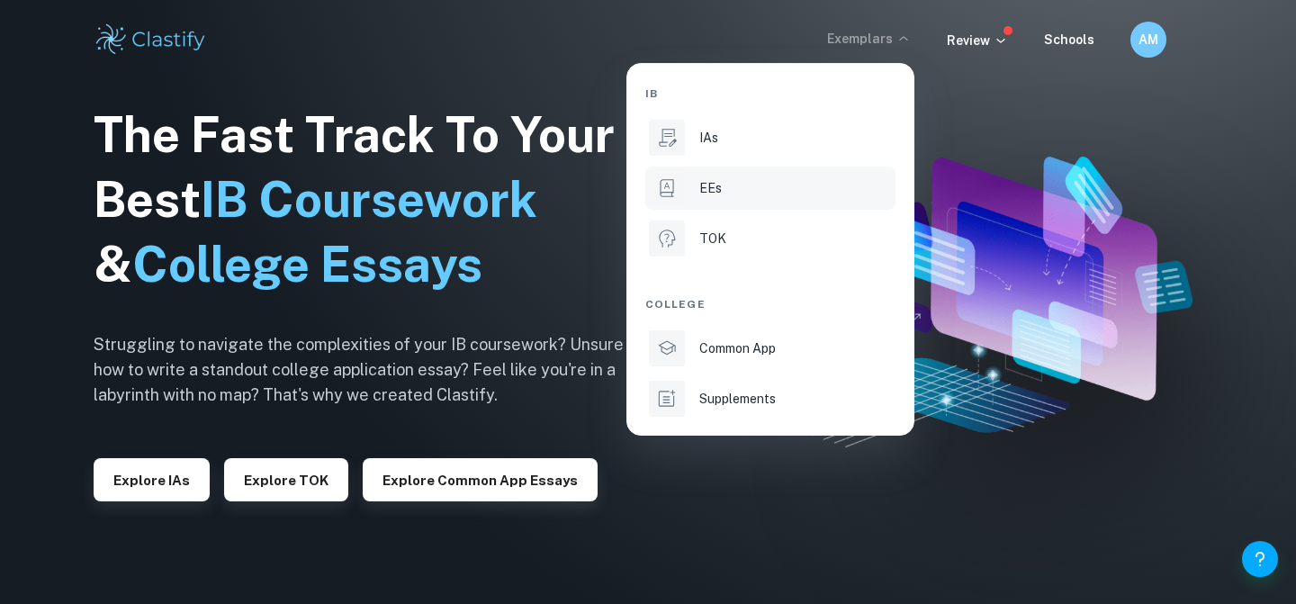
click at [751, 205] on li "EEs" at bounding box center [770, 187] width 250 height 43
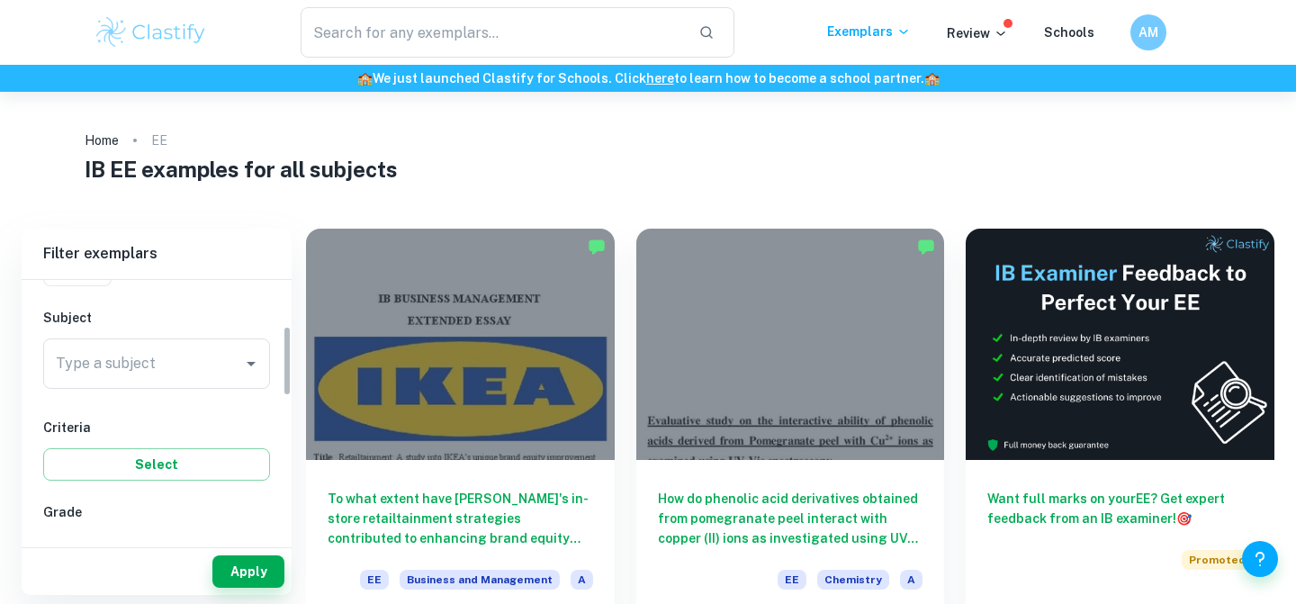
scroll to position [202, 0]
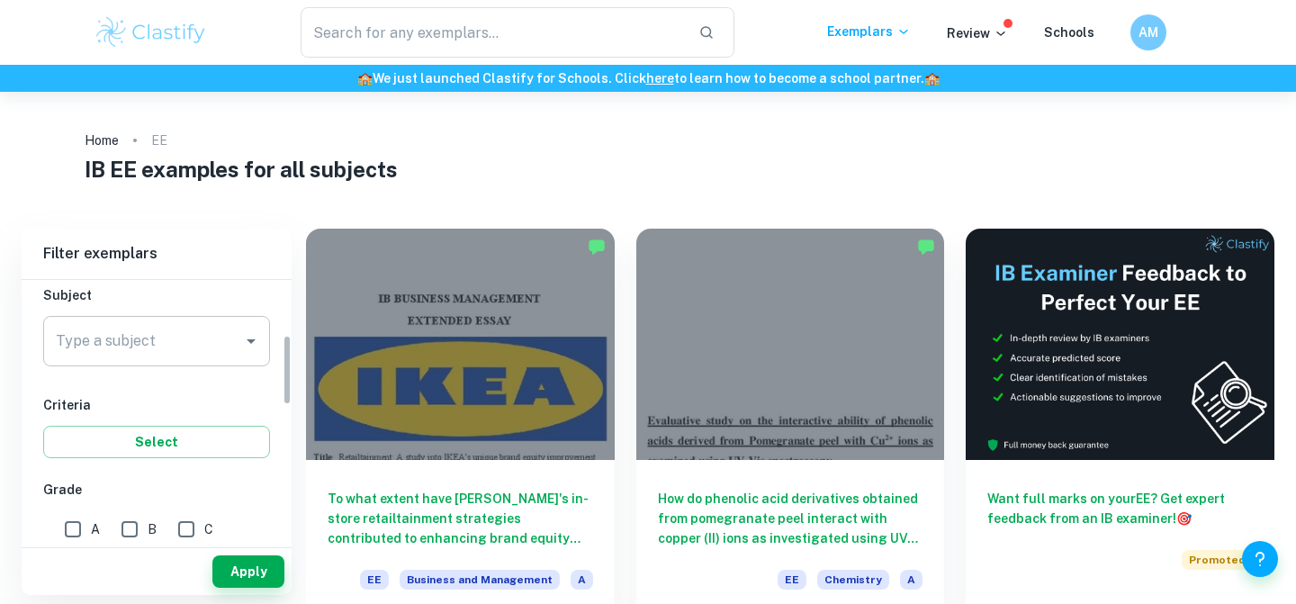
click at [193, 360] on div "Type a subject" at bounding box center [156, 341] width 227 height 50
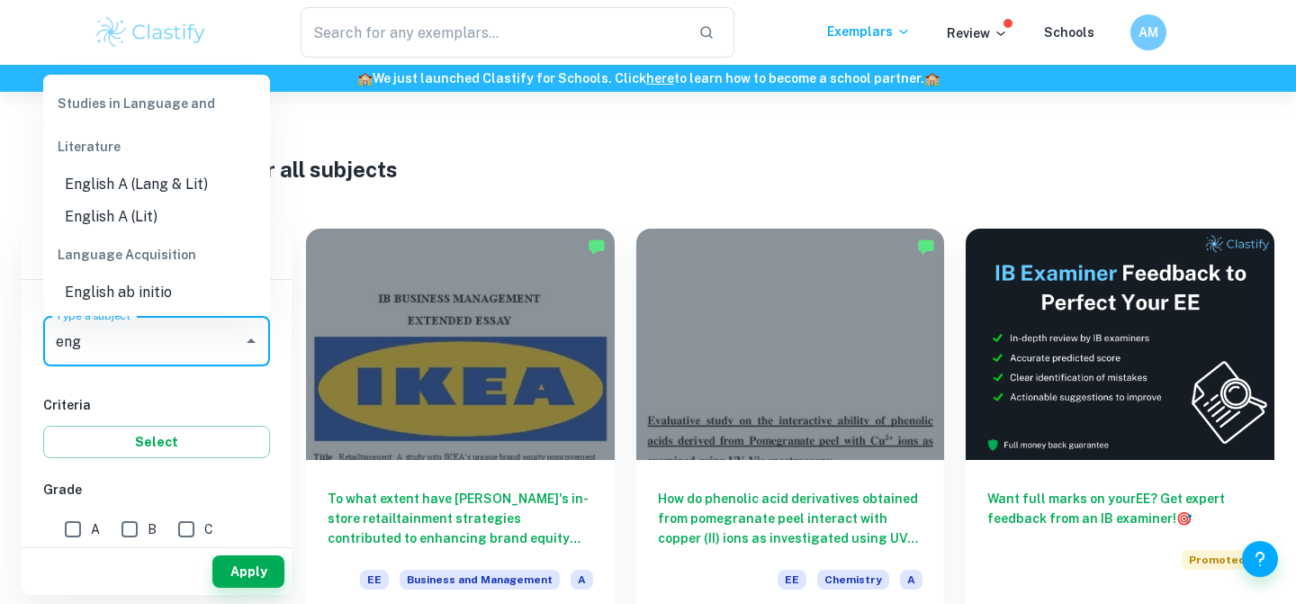
click at [199, 207] on li "English A (Lit)" at bounding box center [156, 217] width 227 height 32
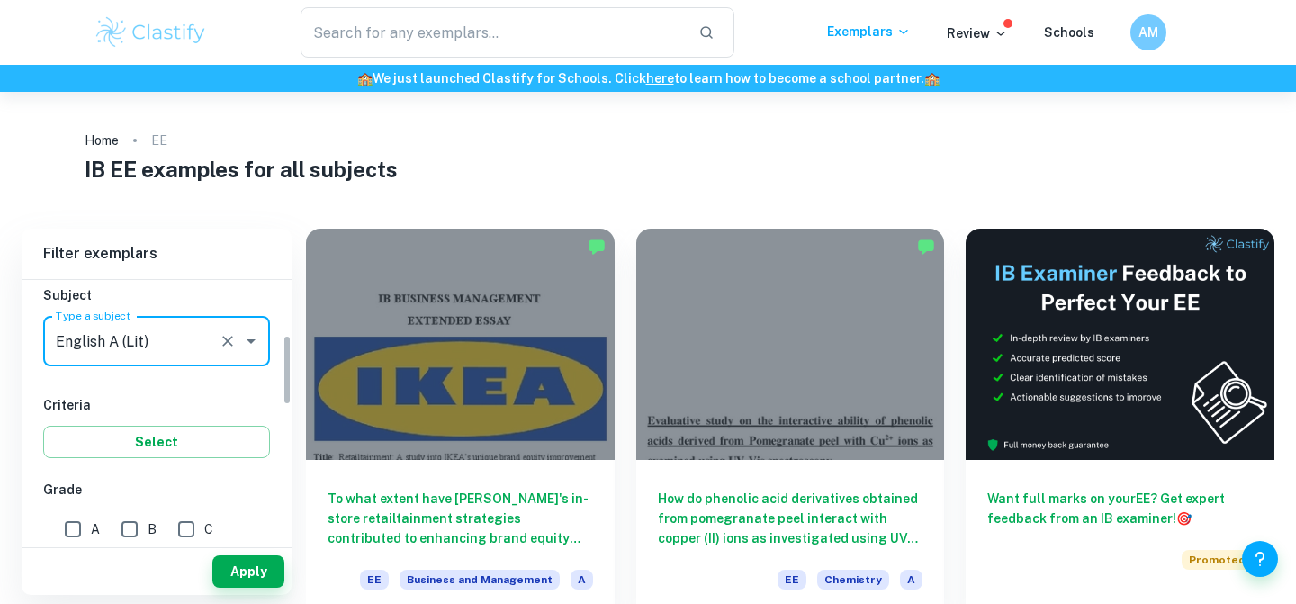
type input "English A (Lit)"
click at [92, 529] on span "A" at bounding box center [95, 529] width 9 height 20
click at [91, 529] on input "A" at bounding box center [73, 529] width 36 height 36
checkbox input "true"
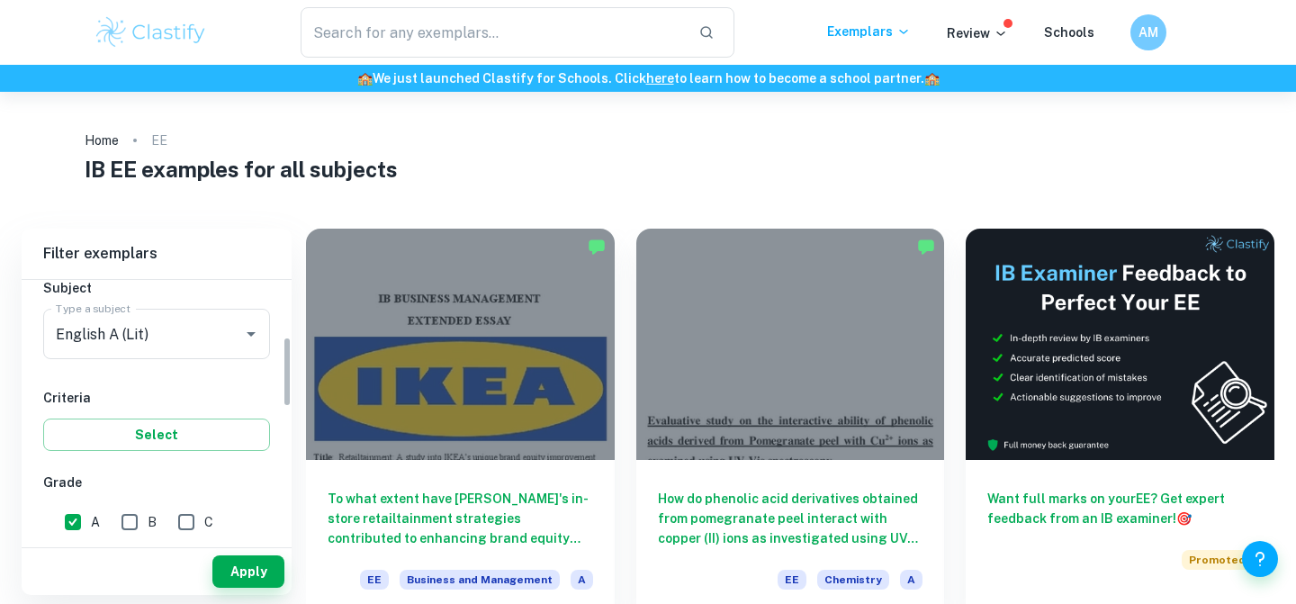
click at [139, 526] on input "B" at bounding box center [130, 522] width 36 height 36
checkbox input "true"
click at [238, 553] on div "Apply" at bounding box center [157, 571] width 270 height 47
click at [240, 568] on button "Apply" at bounding box center [248, 571] width 72 height 32
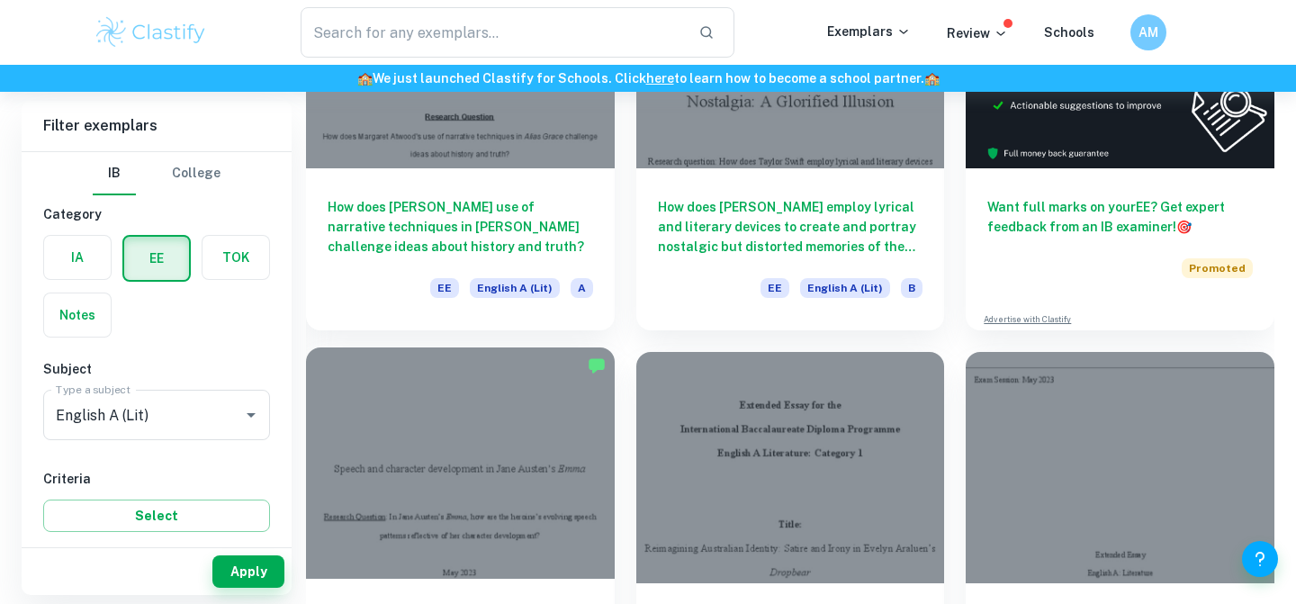
scroll to position [274, 0]
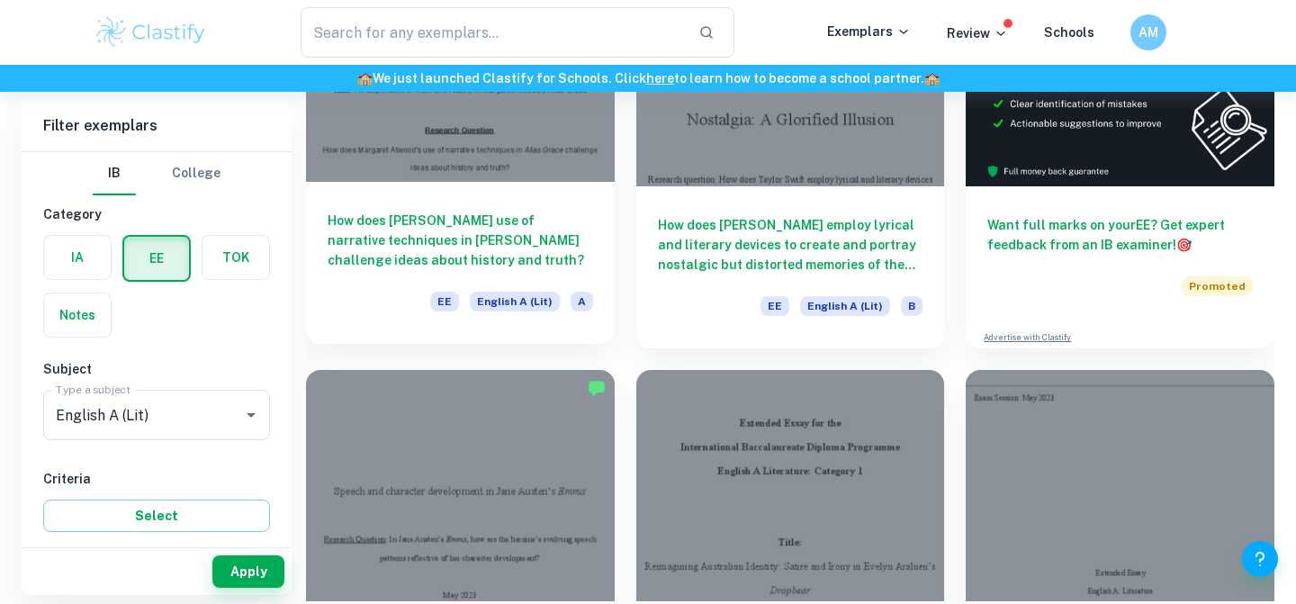
click at [470, 231] on h6 "How does [PERSON_NAME] use of narrative techniques in [PERSON_NAME] challenge i…" at bounding box center [460, 240] width 265 height 59
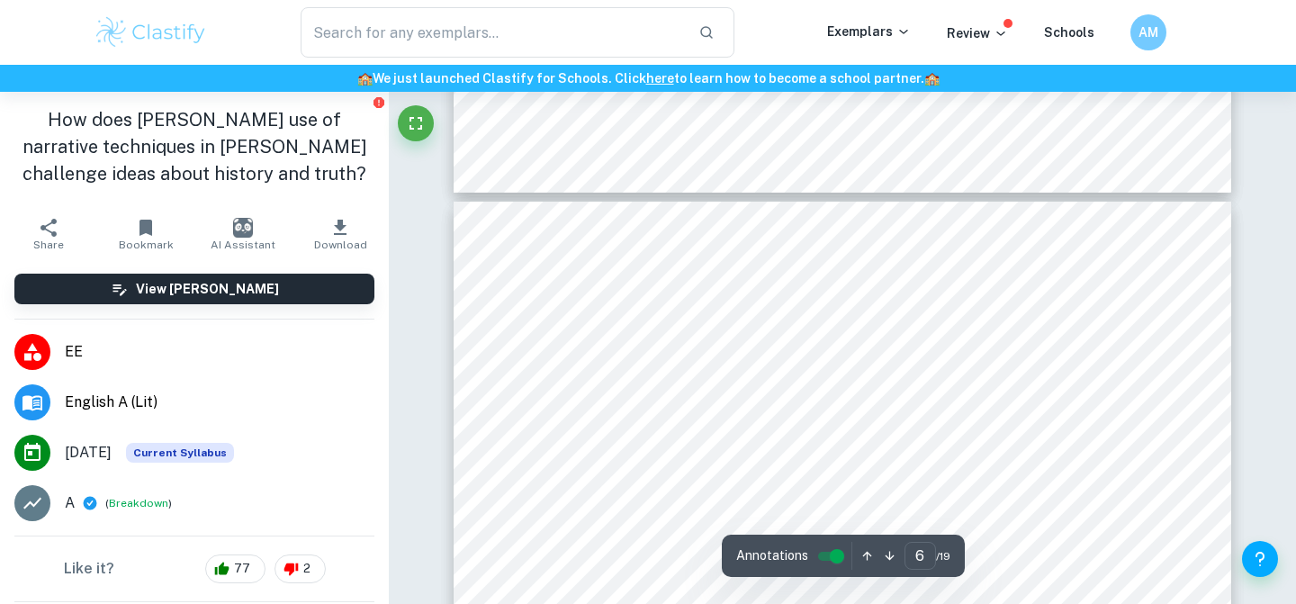
scroll to position [5116, 0]
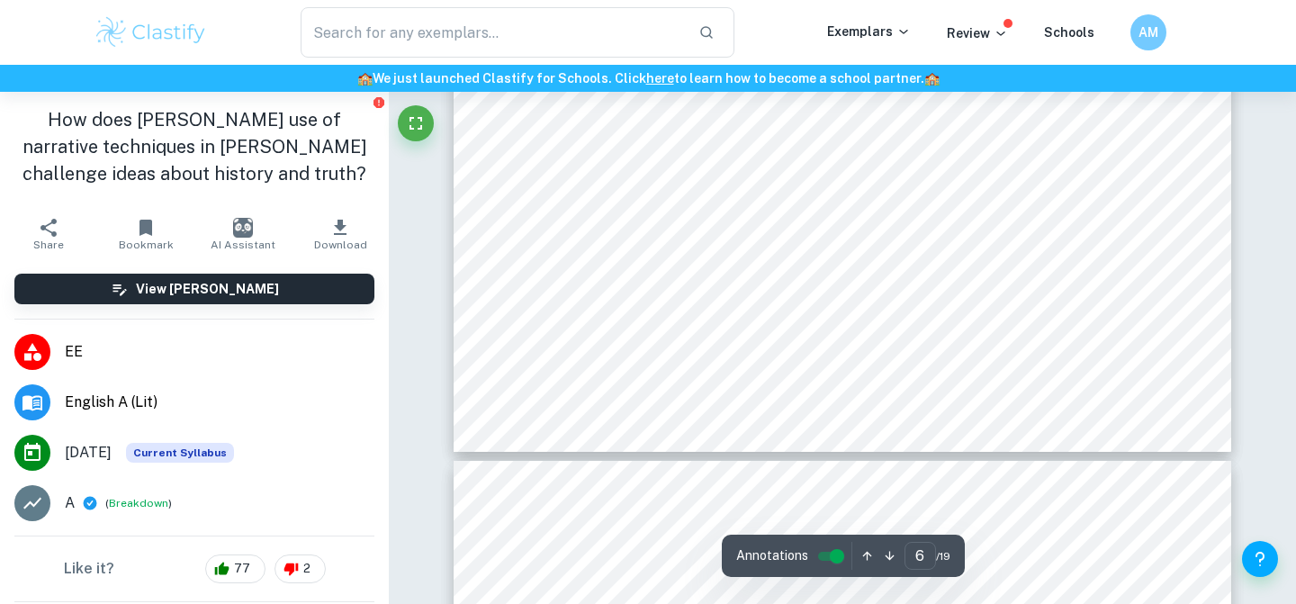
type input "7"
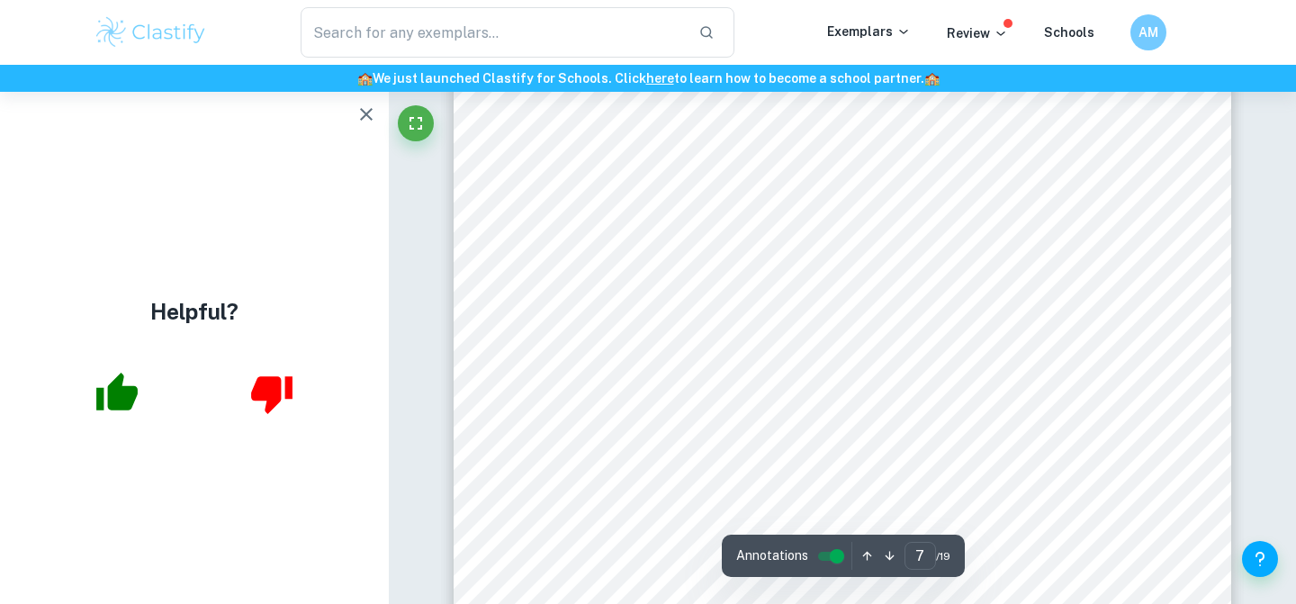
scroll to position [6327, 0]
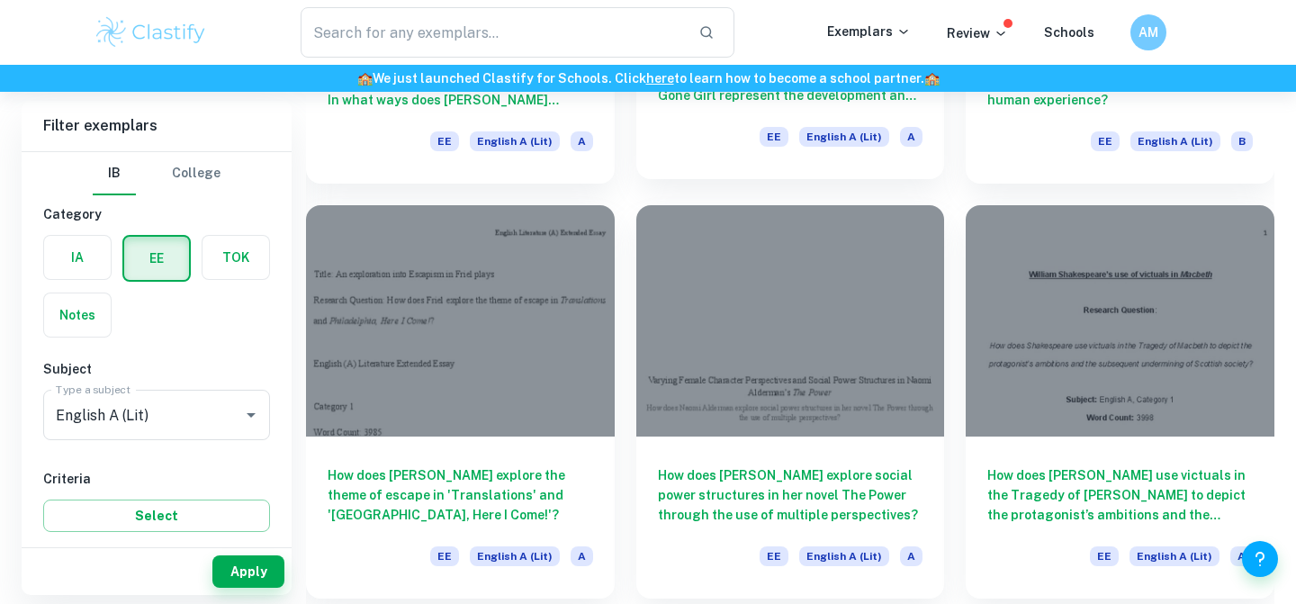
scroll to position [1273, 0]
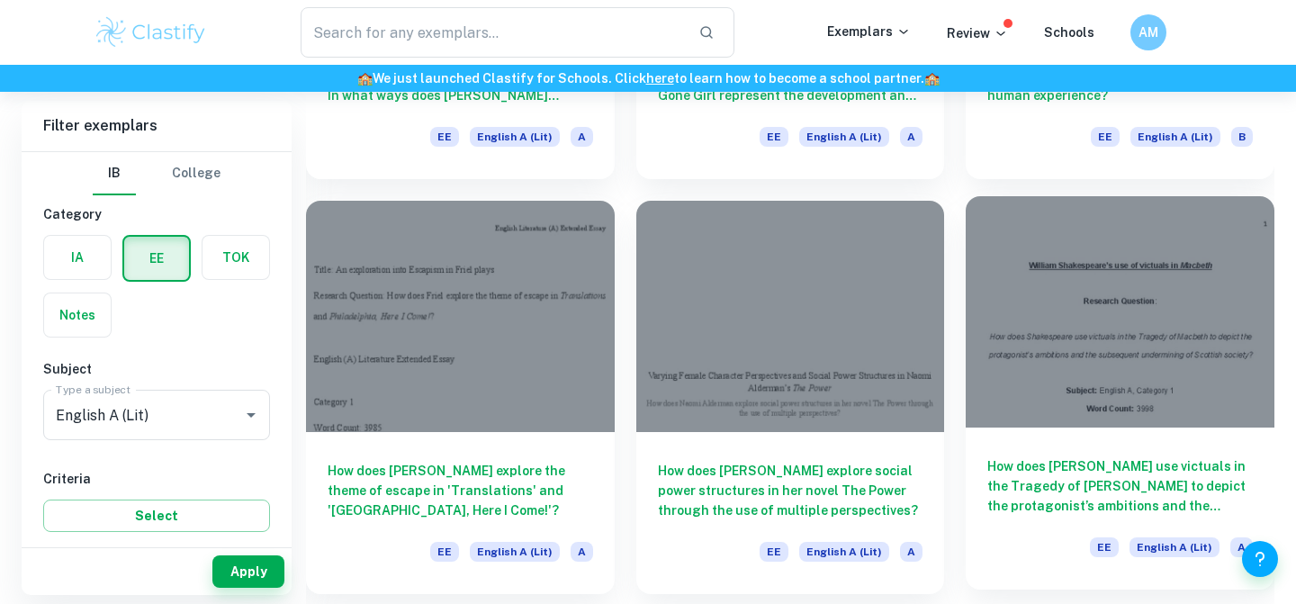
click at [1040, 449] on div "How does [PERSON_NAME] use victuals in the Tragedy of [PERSON_NAME] to depict t…" at bounding box center [1120, 508] width 309 height 162
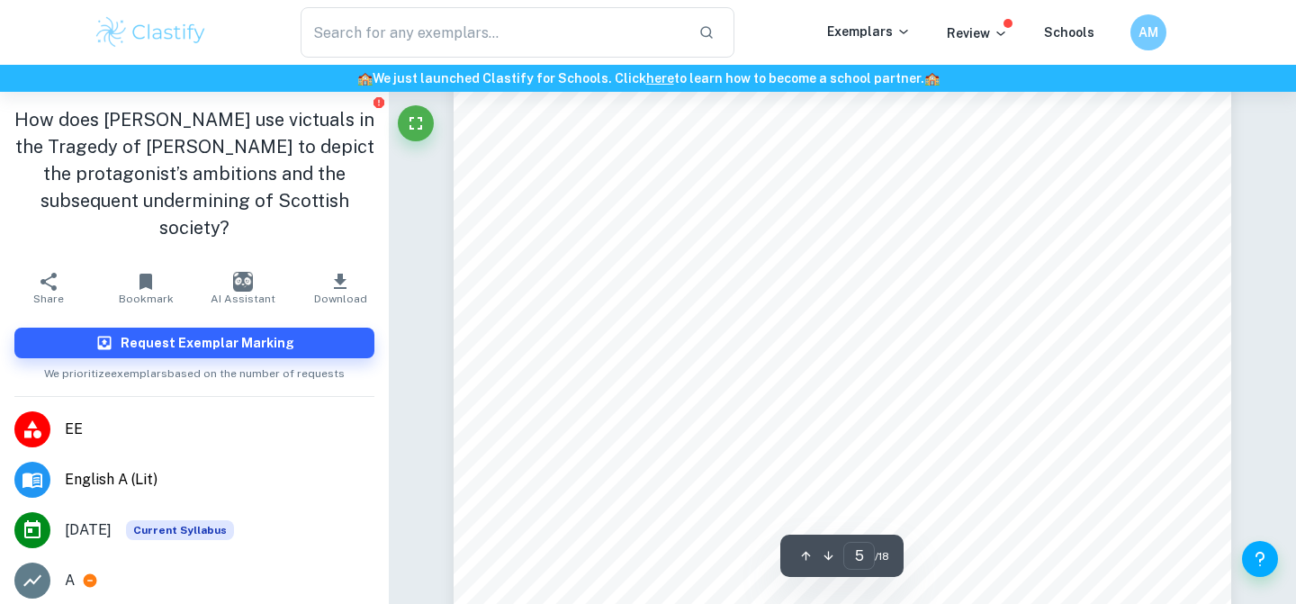
scroll to position [4646, 0]
type input "7"
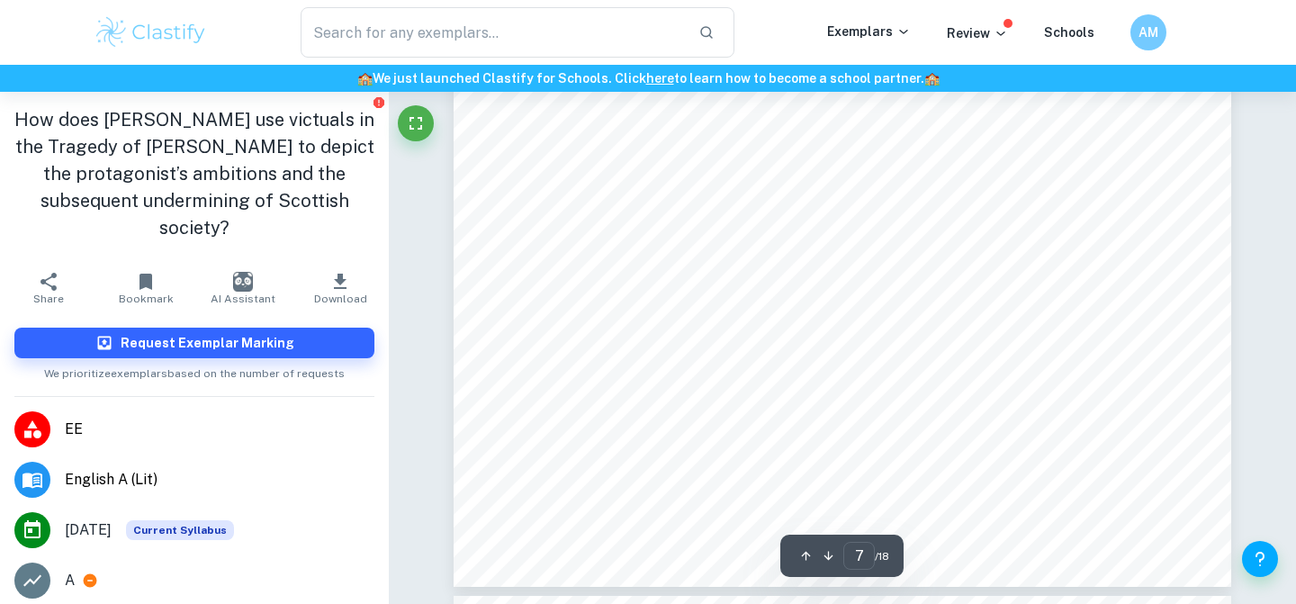
scroll to position [7496, 0]
